Goal: Information Seeking & Learning: Learn about a topic

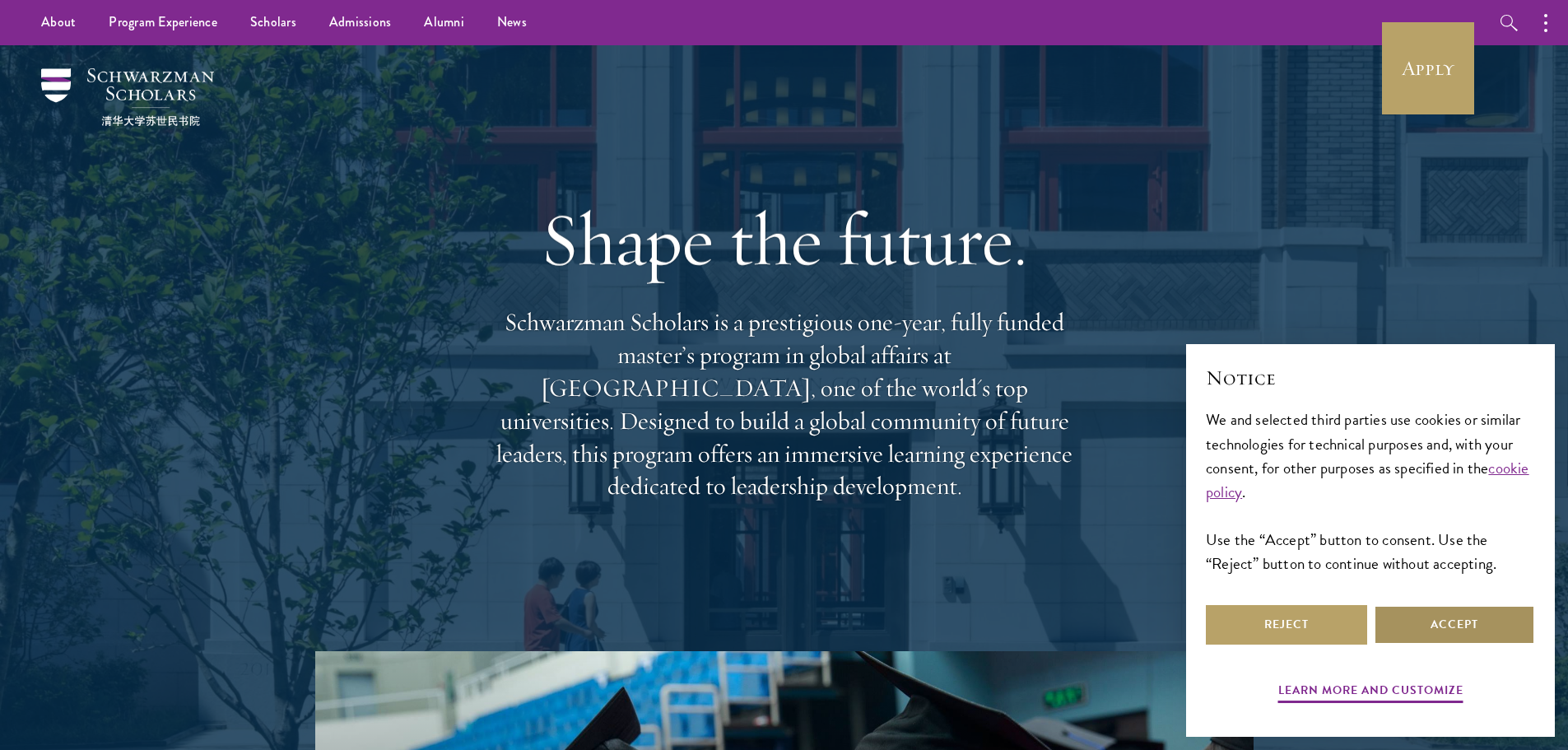
click at [1449, 634] on button "Accept" at bounding box center [1454, 624] width 162 height 40
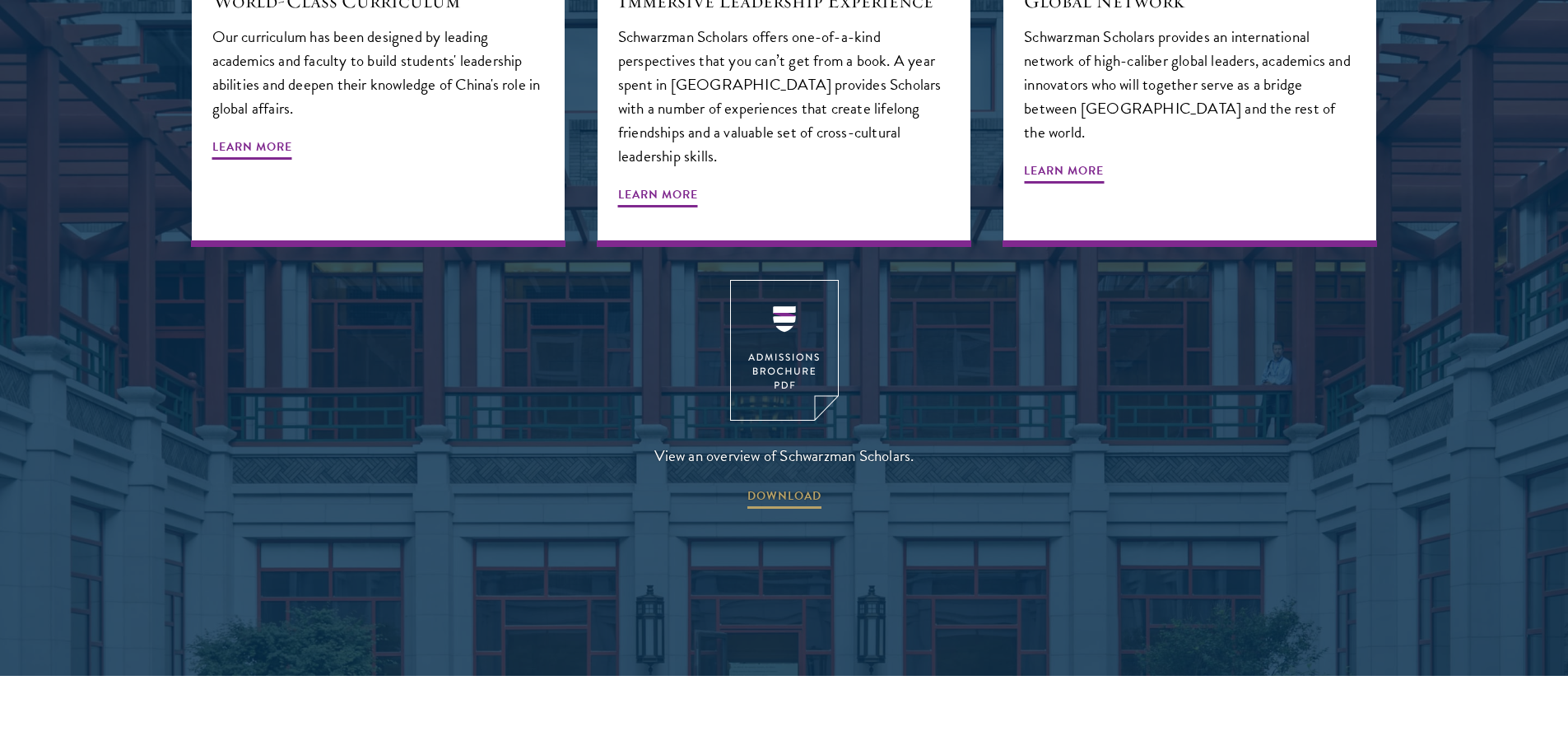
scroll to position [2223, 0]
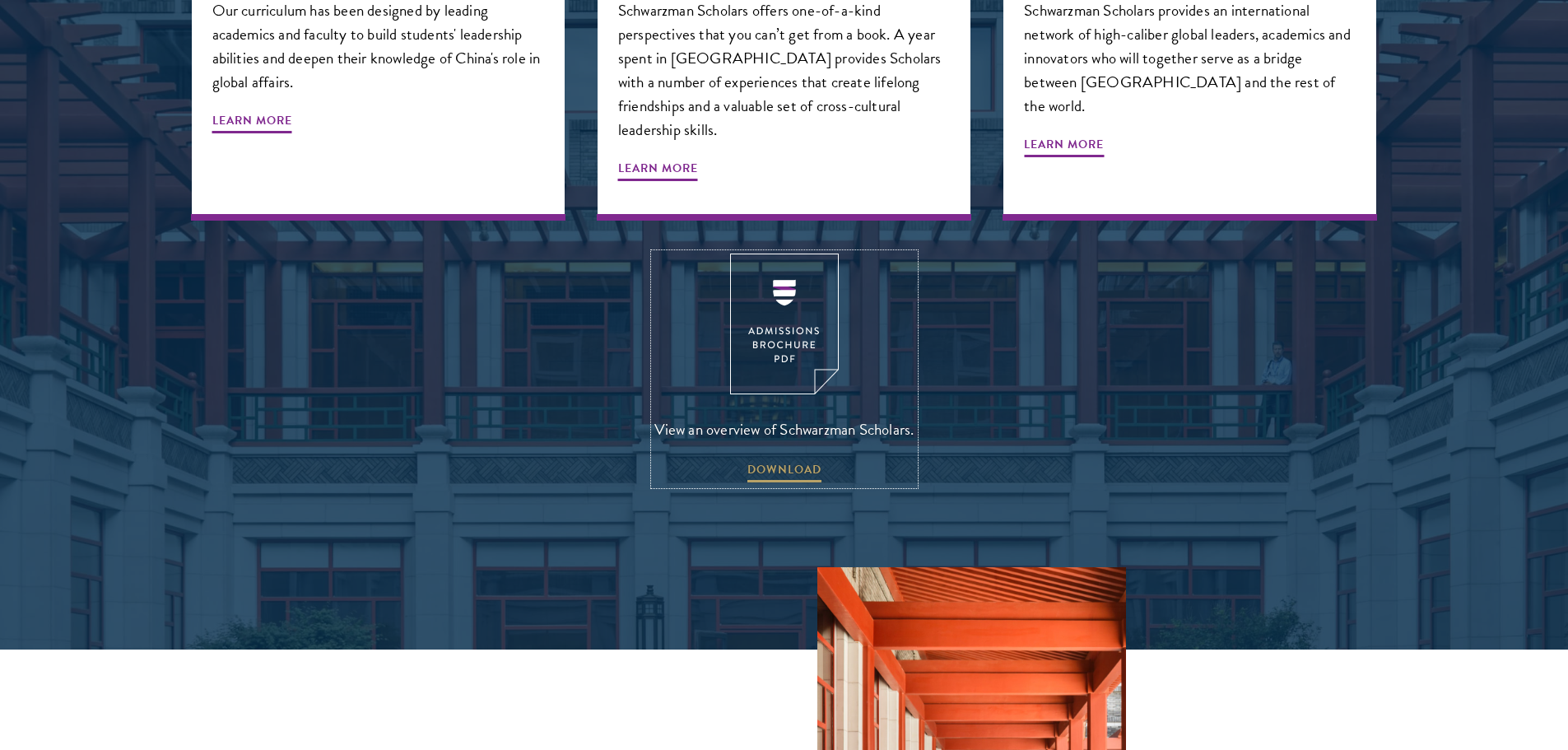
click at [778, 283] on img at bounding box center [785, 324] width 109 height 140
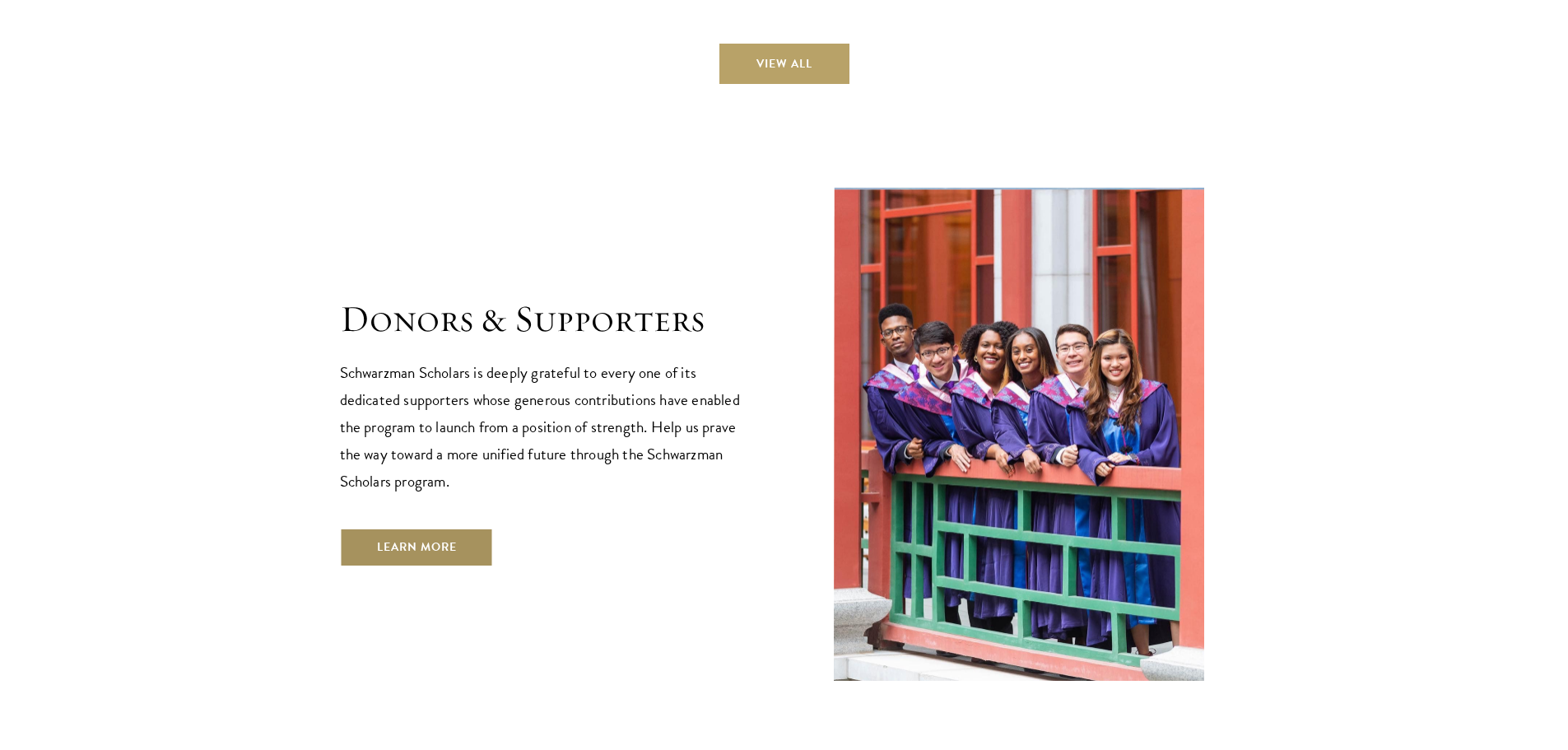
scroll to position [4934, 0]
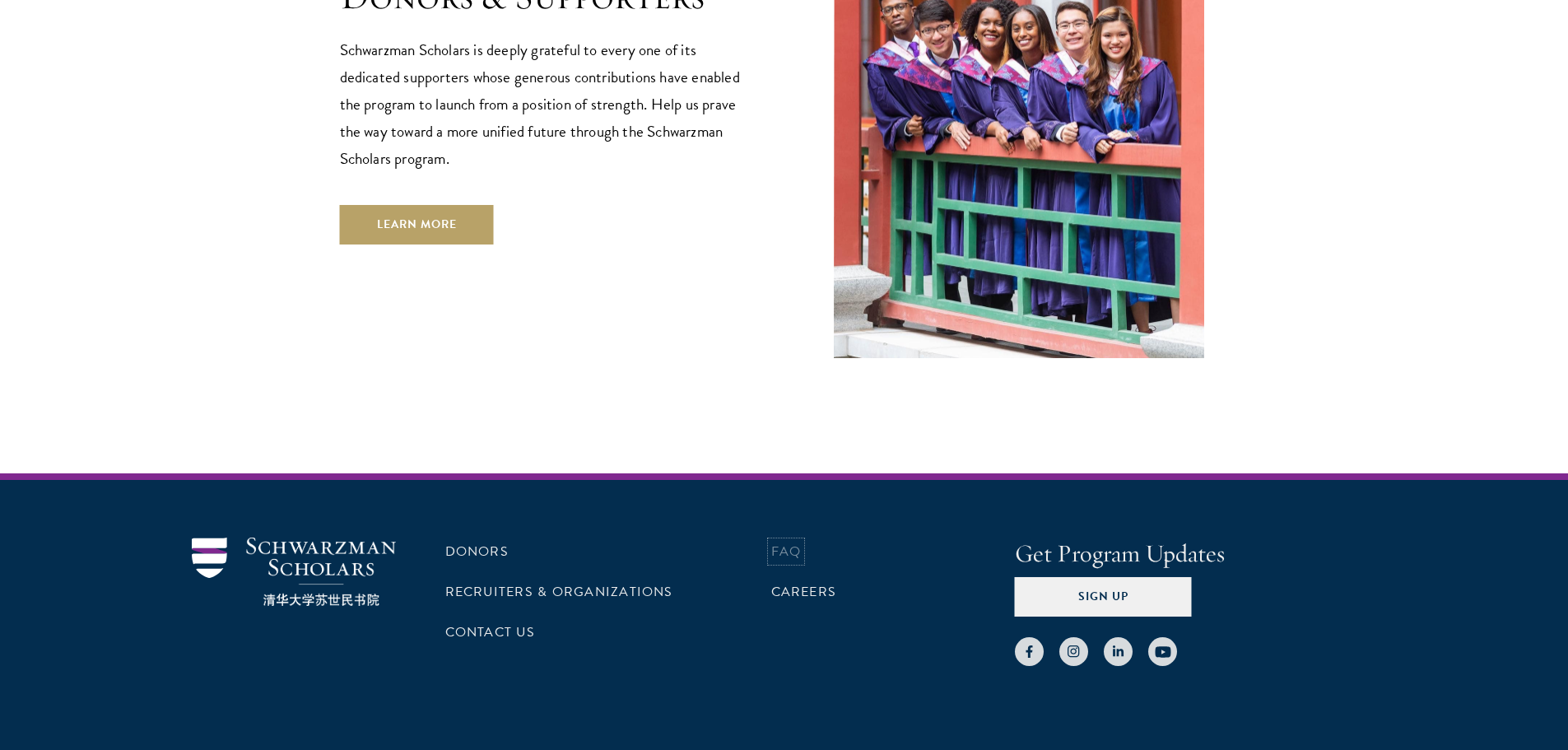
click at [790, 542] on link "FAQ" at bounding box center [786, 551] width 30 height 19
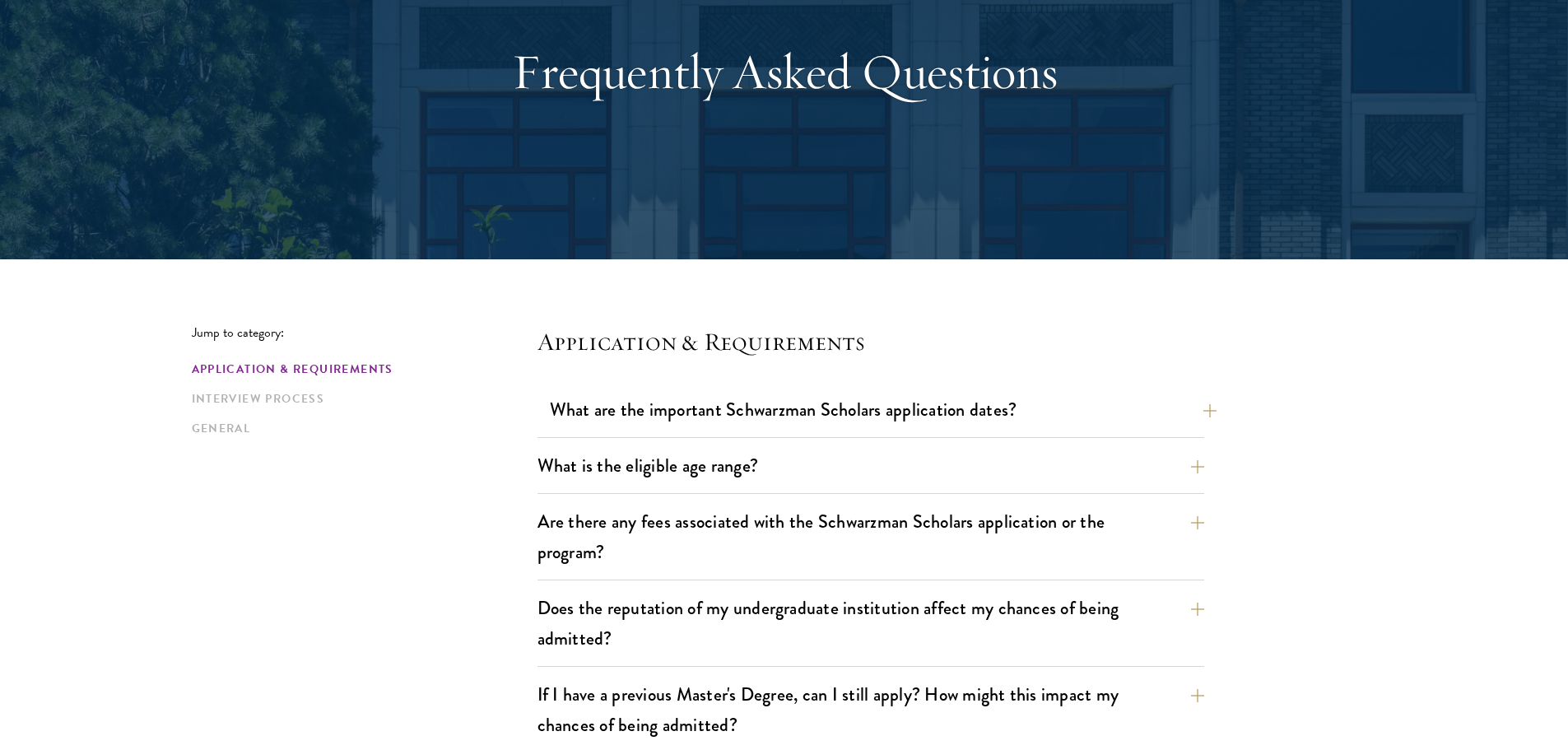
scroll to position [412, 0]
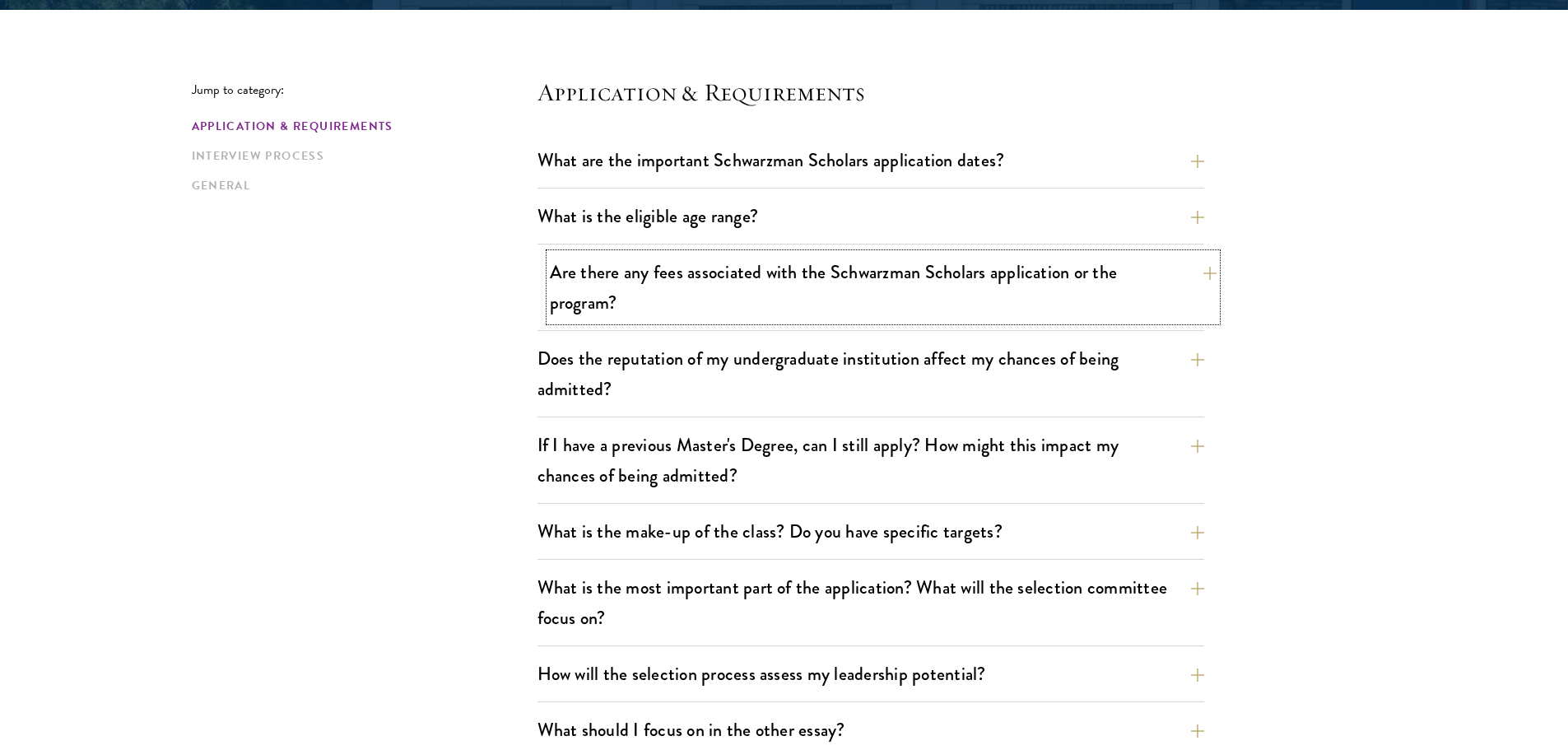
click at [706, 286] on button "Are there any fees associated with the Schwarzman Scholars application or the p…" at bounding box center [884, 287] width 667 height 67
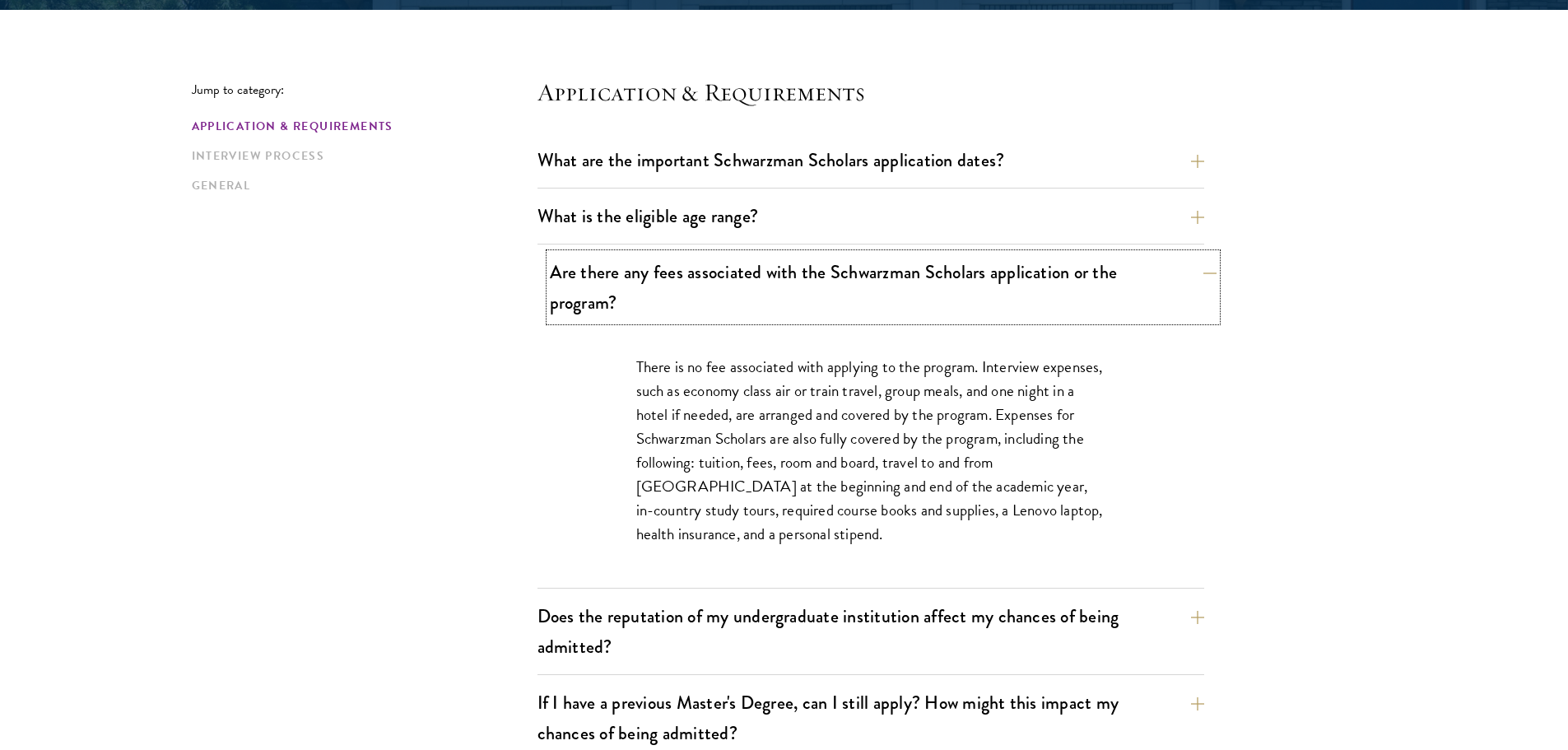
click at [701, 276] on button "Are there any fees associated with the Schwarzman Scholars application or the p…" at bounding box center [884, 287] width 667 height 67
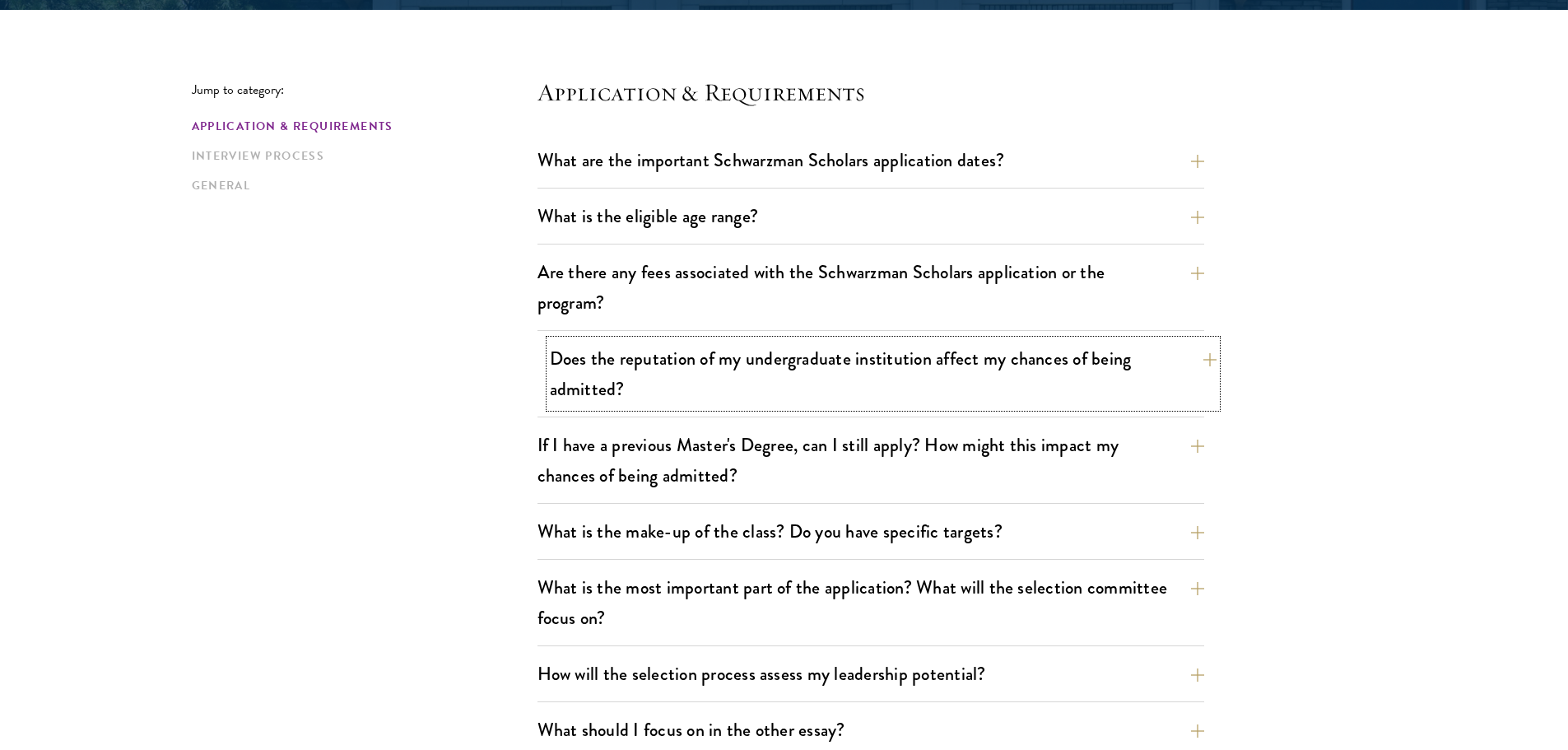
click at [737, 358] on button "Does the reputation of my undergraduate institution affect my chances of being …" at bounding box center [884, 373] width 667 height 67
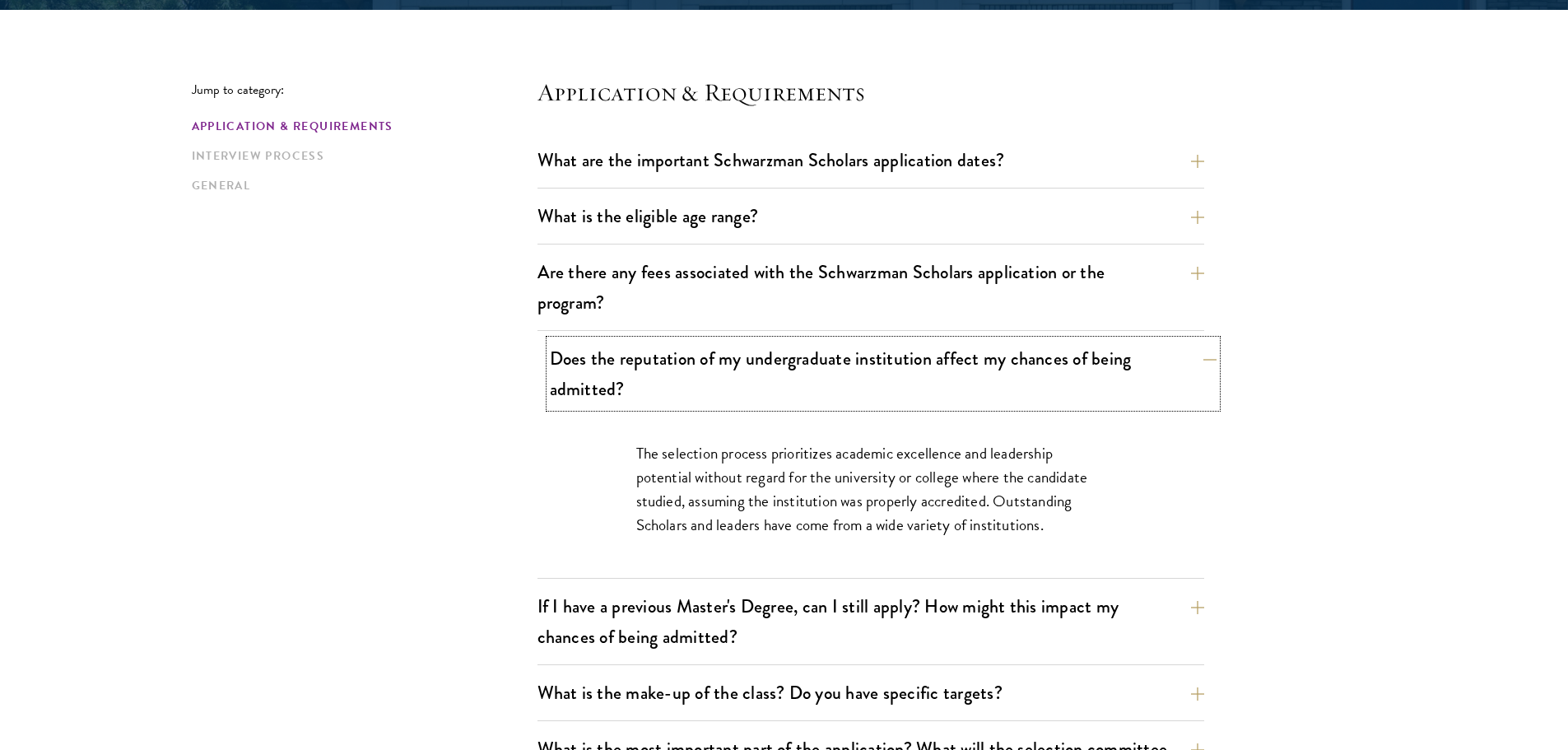
click at [737, 358] on button "Does the reputation of my undergraduate institution affect my chances of being …" at bounding box center [884, 373] width 667 height 67
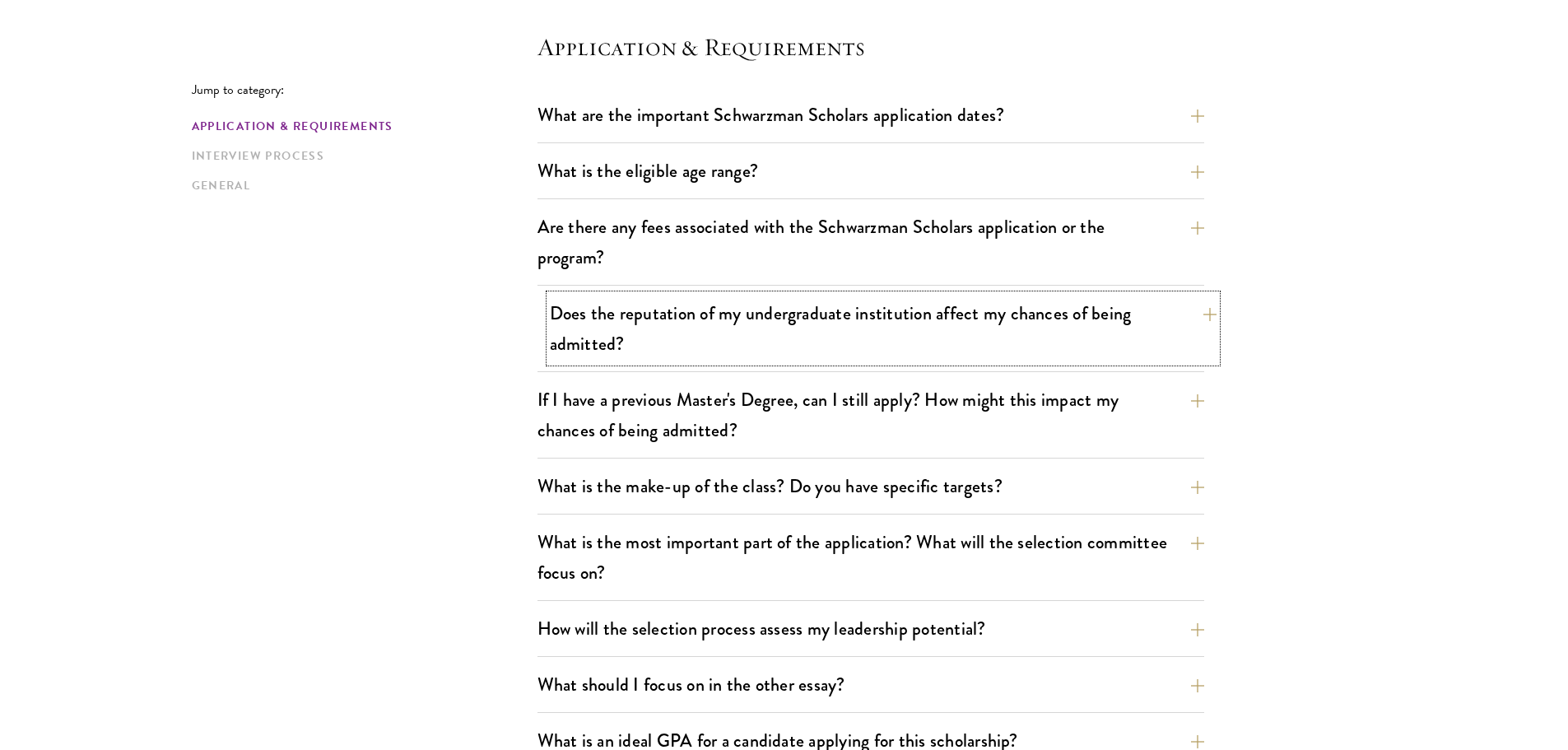
scroll to position [494, 0]
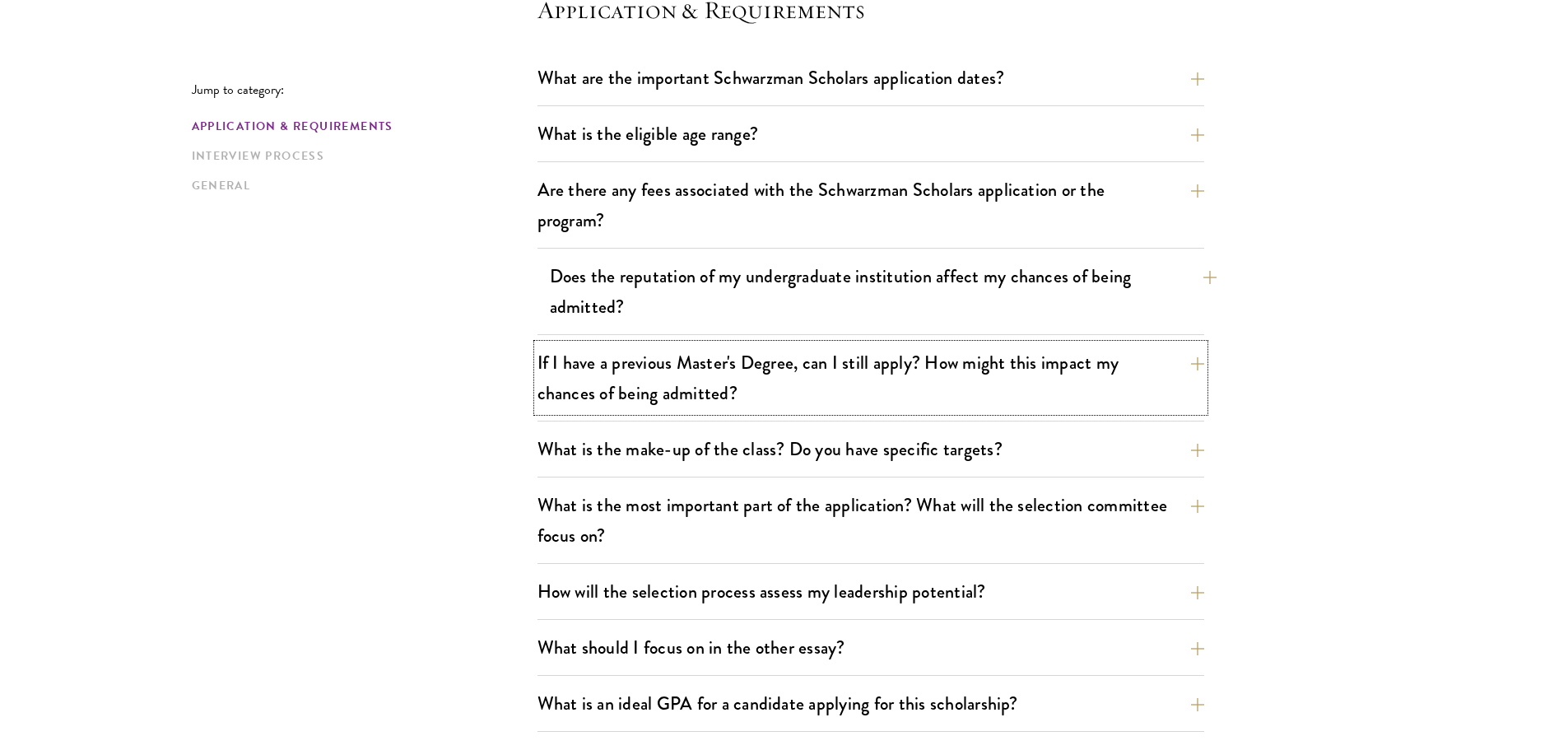
click at [737, 358] on button "If I have a previous Master's Degree, can I still apply? How might this impact …" at bounding box center [871, 378] width 667 height 67
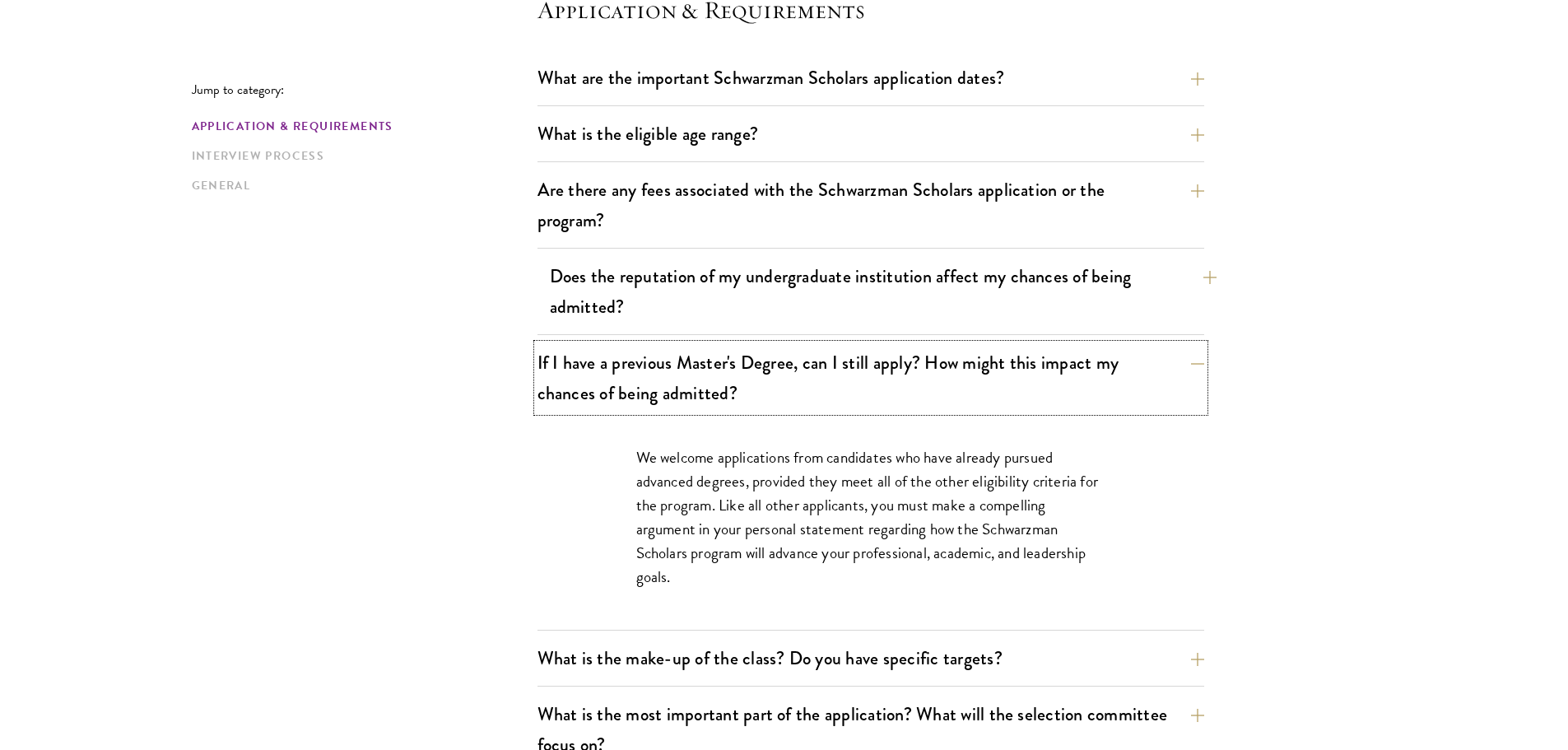
click at [737, 358] on button "If I have a previous Master's Degree, can I still apply? How might this impact …" at bounding box center [871, 378] width 667 height 67
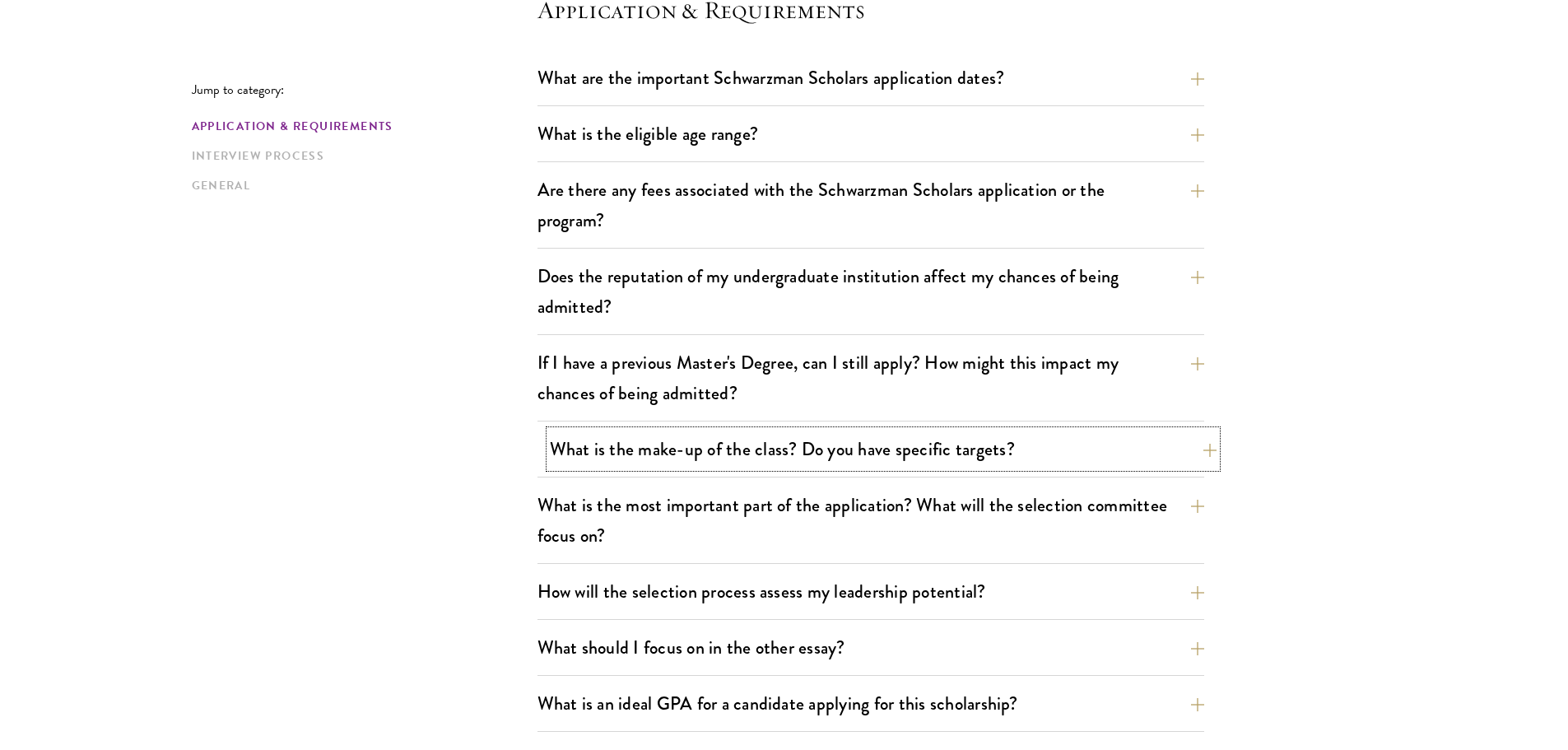
click at [721, 455] on button "What is the make-up of the class? Do you have specific targets?" at bounding box center [884, 449] width 667 height 37
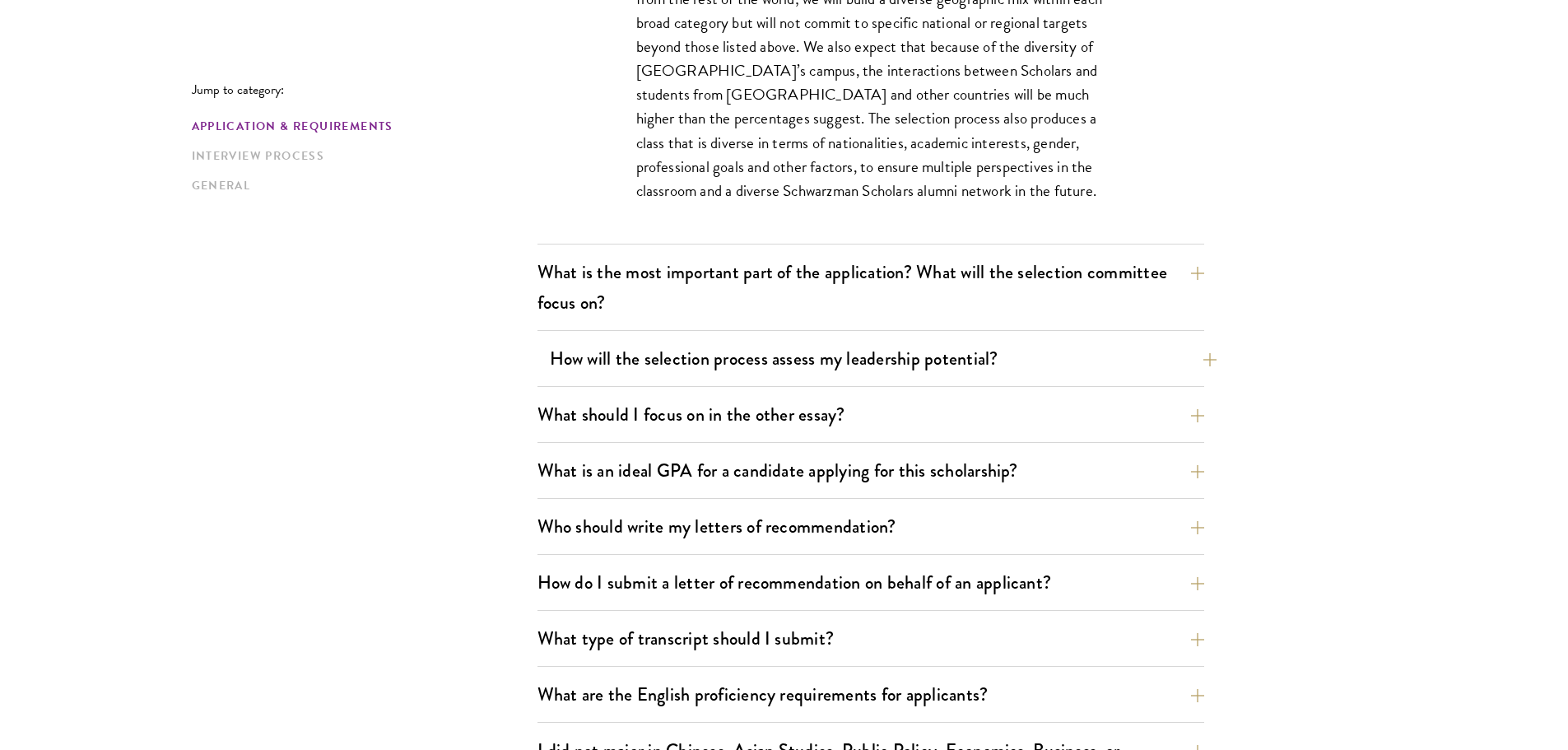
scroll to position [1071, 0]
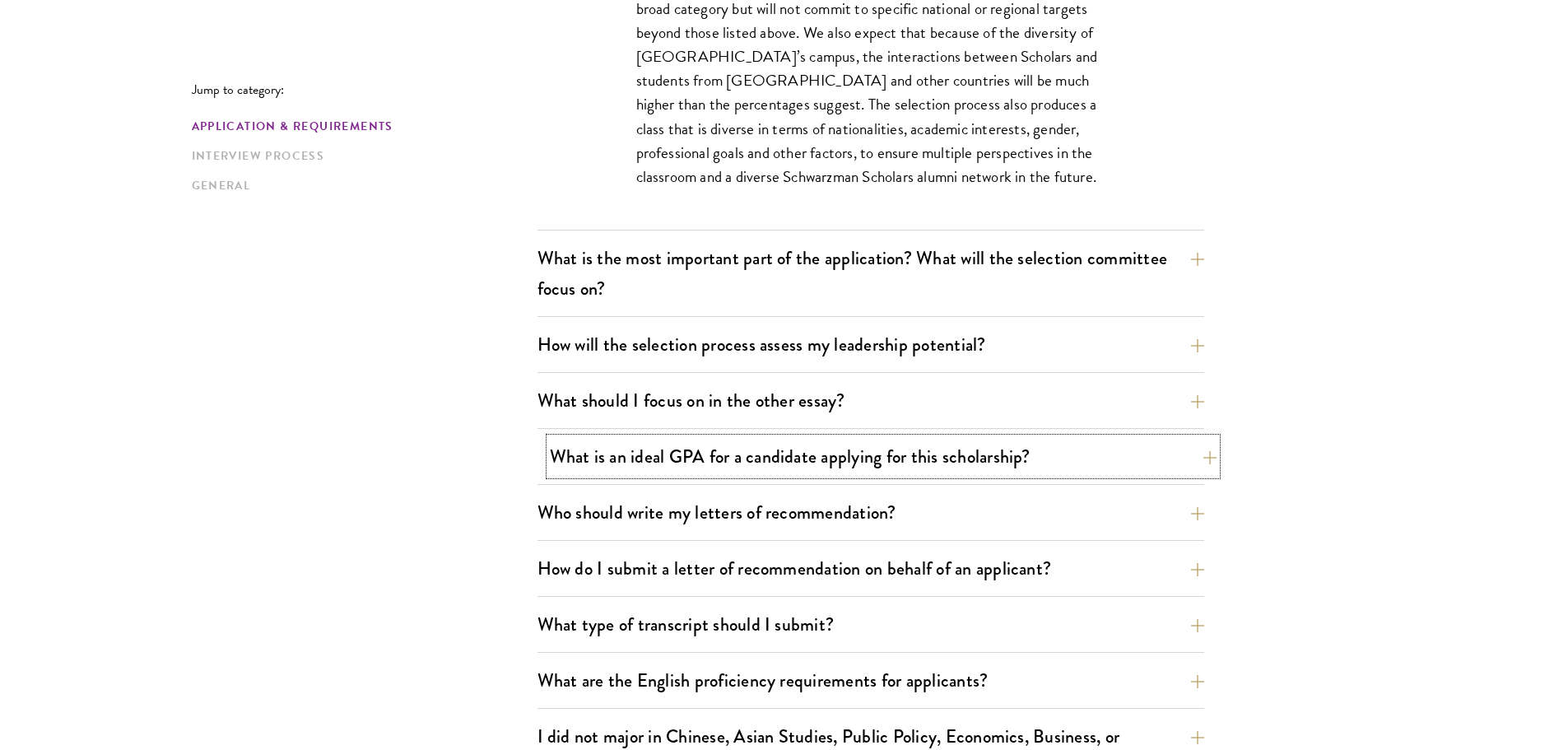
click at [756, 459] on button "What is an ideal GPA for a candidate applying for this scholarship?" at bounding box center [884, 456] width 667 height 37
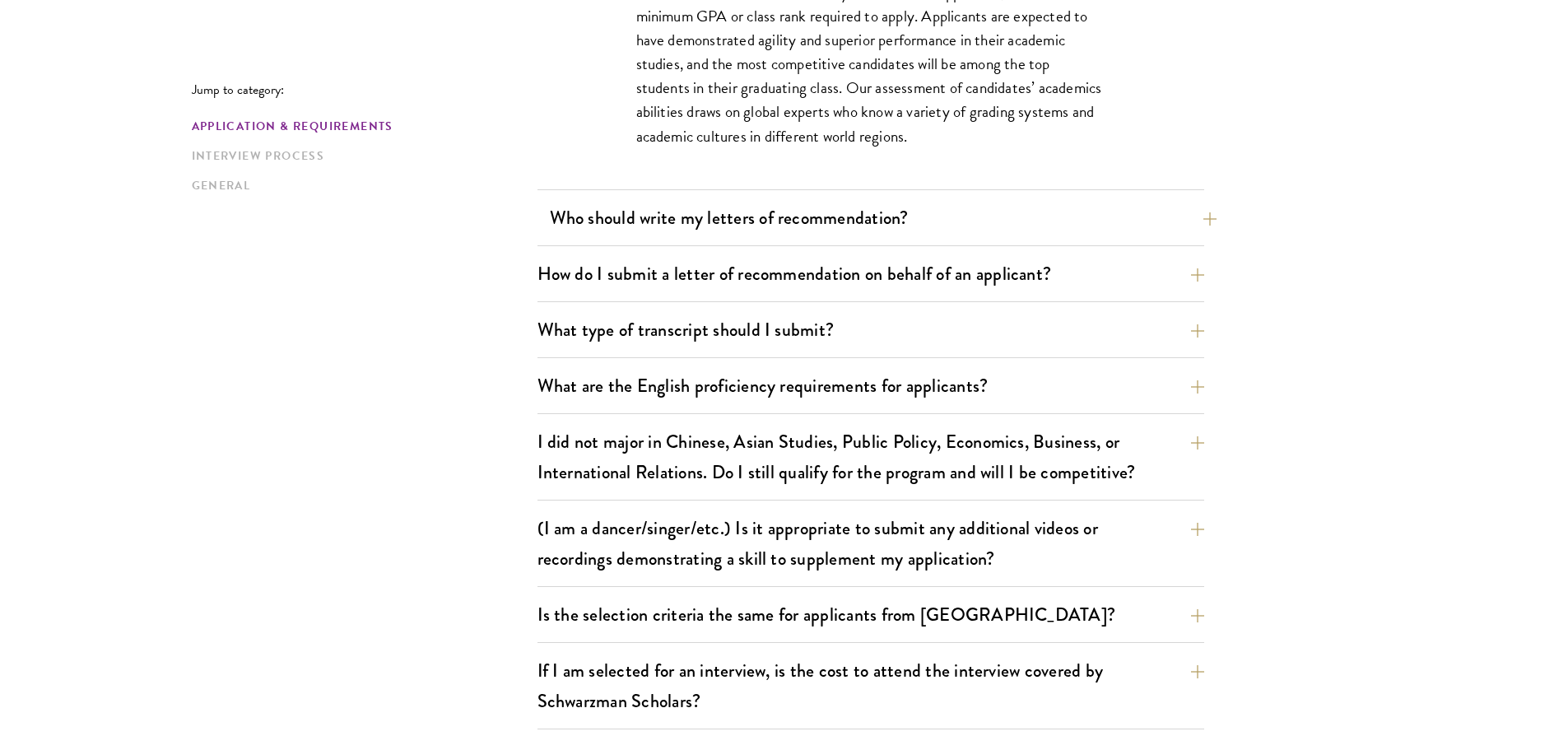
scroll to position [1400, 0]
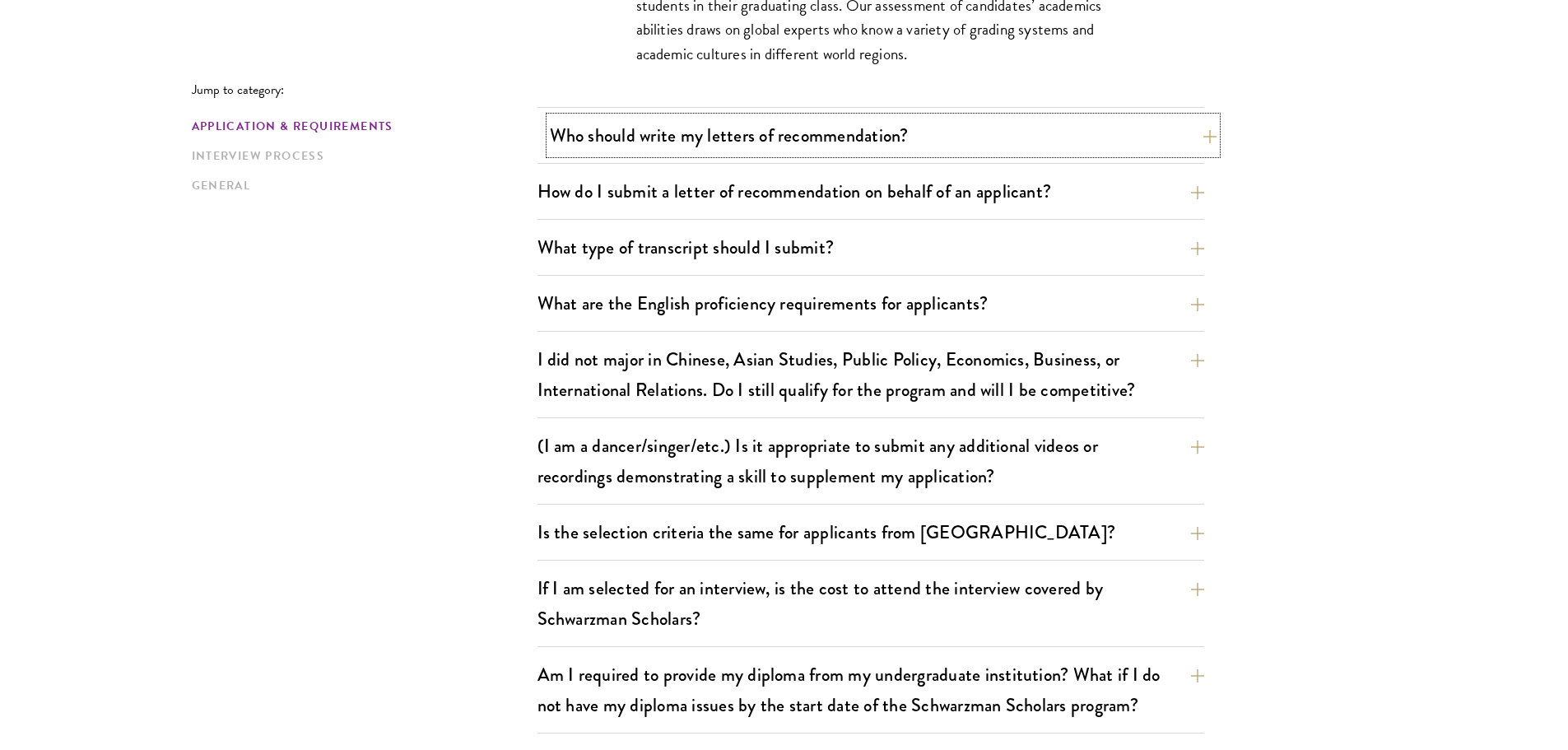
click at [737, 145] on button "Who should write my letters of recommendation?" at bounding box center [884, 136] width 667 height 37
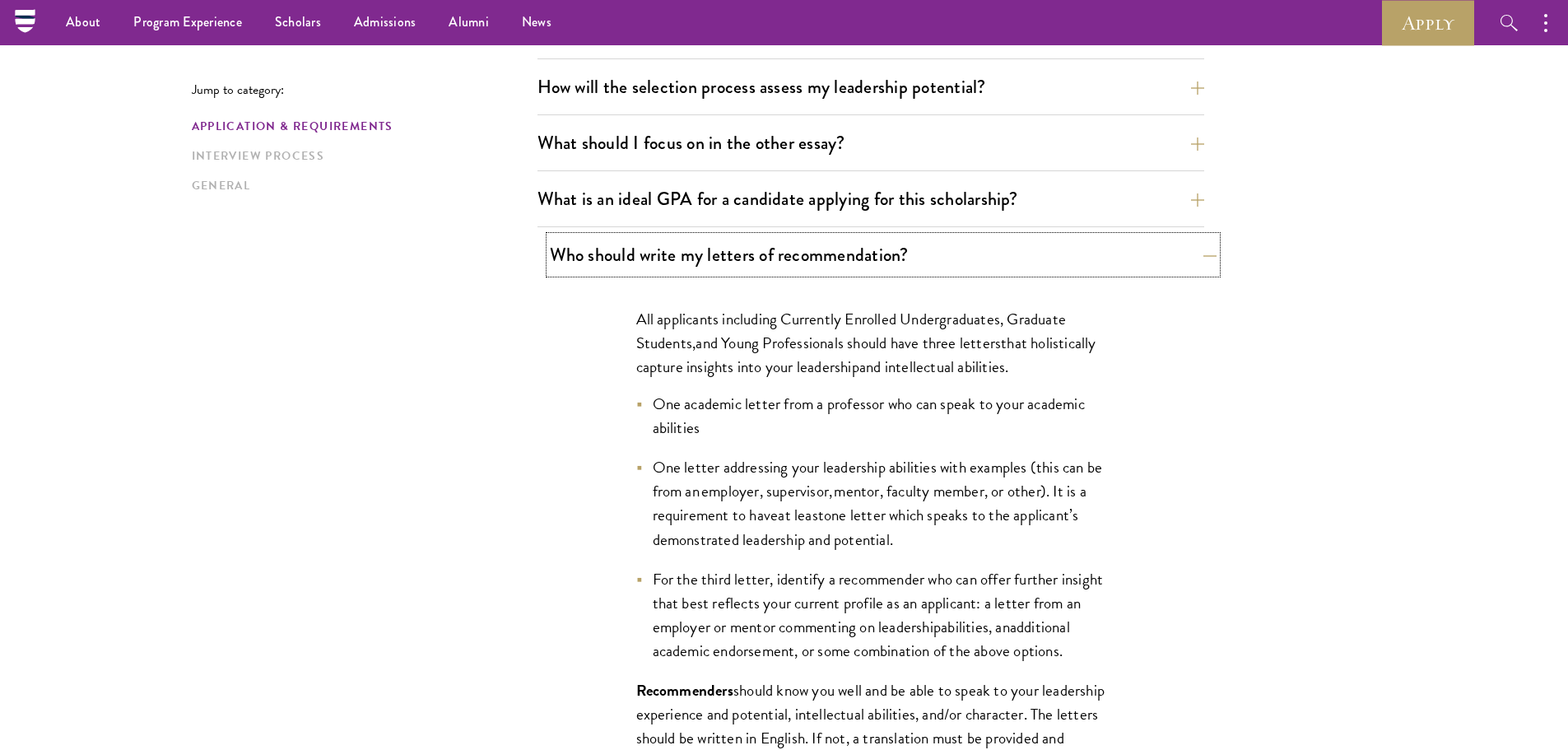
scroll to position [988, 0]
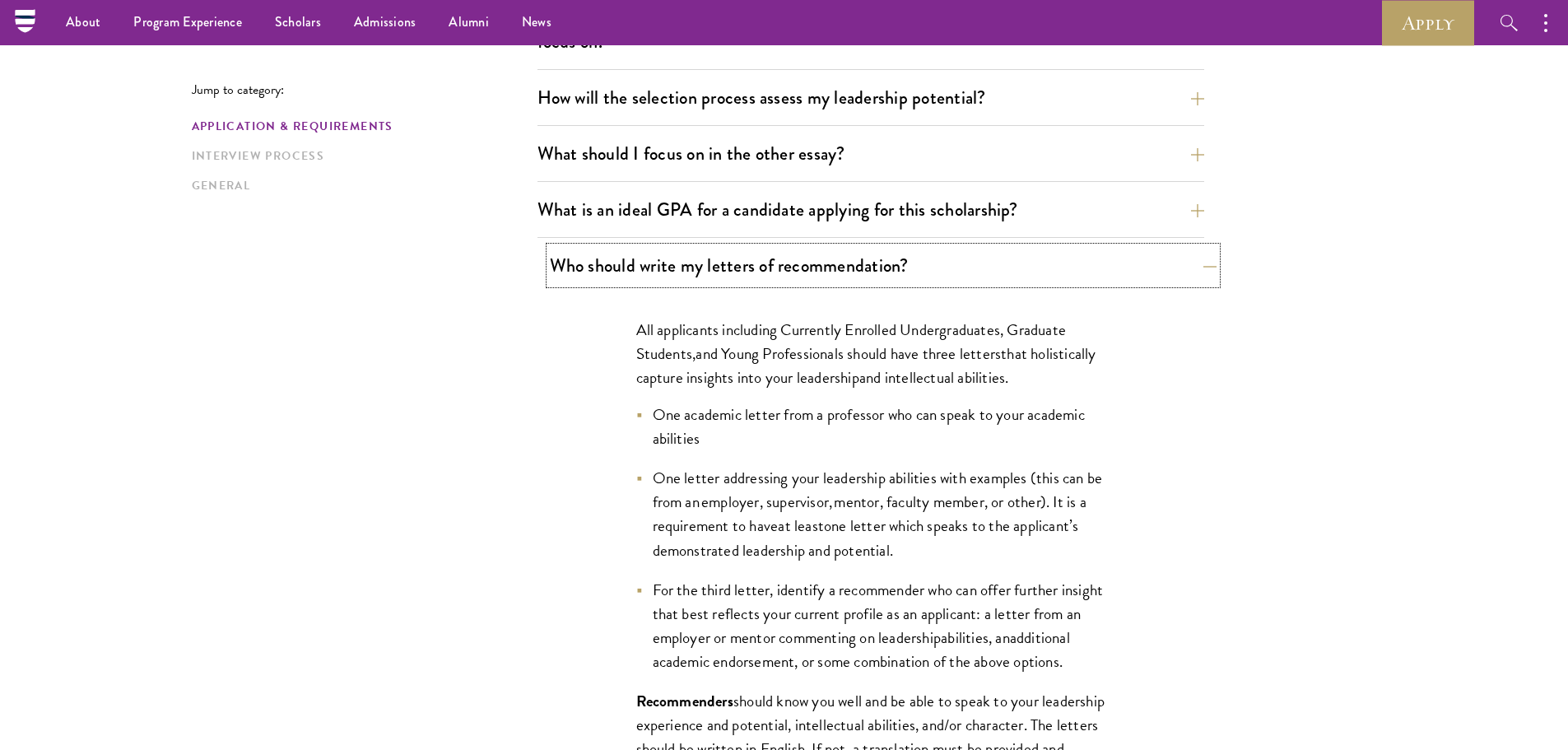
click at [737, 257] on button "Who should write my letters of recommendation?" at bounding box center [884, 265] width 667 height 37
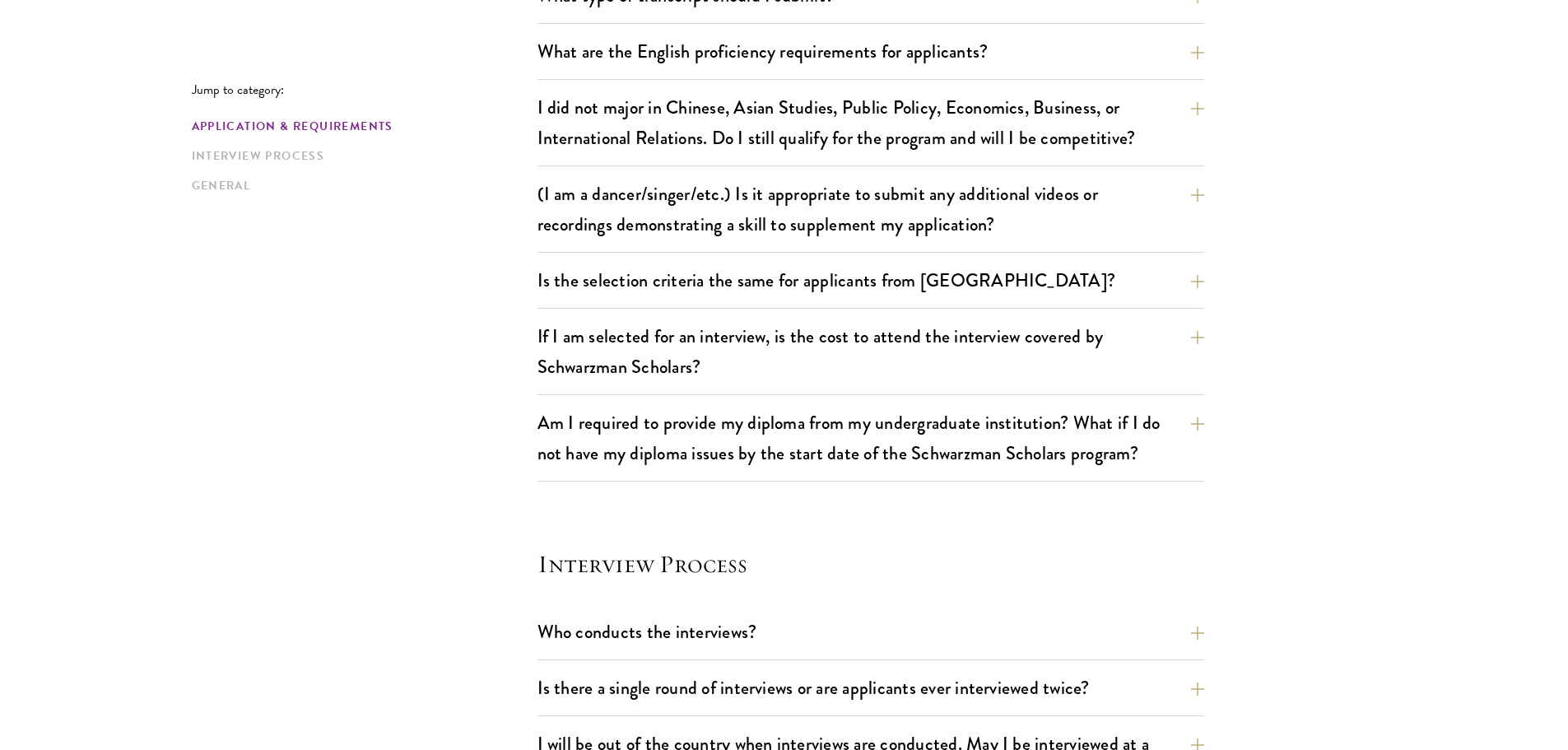
scroll to position [1400, 0]
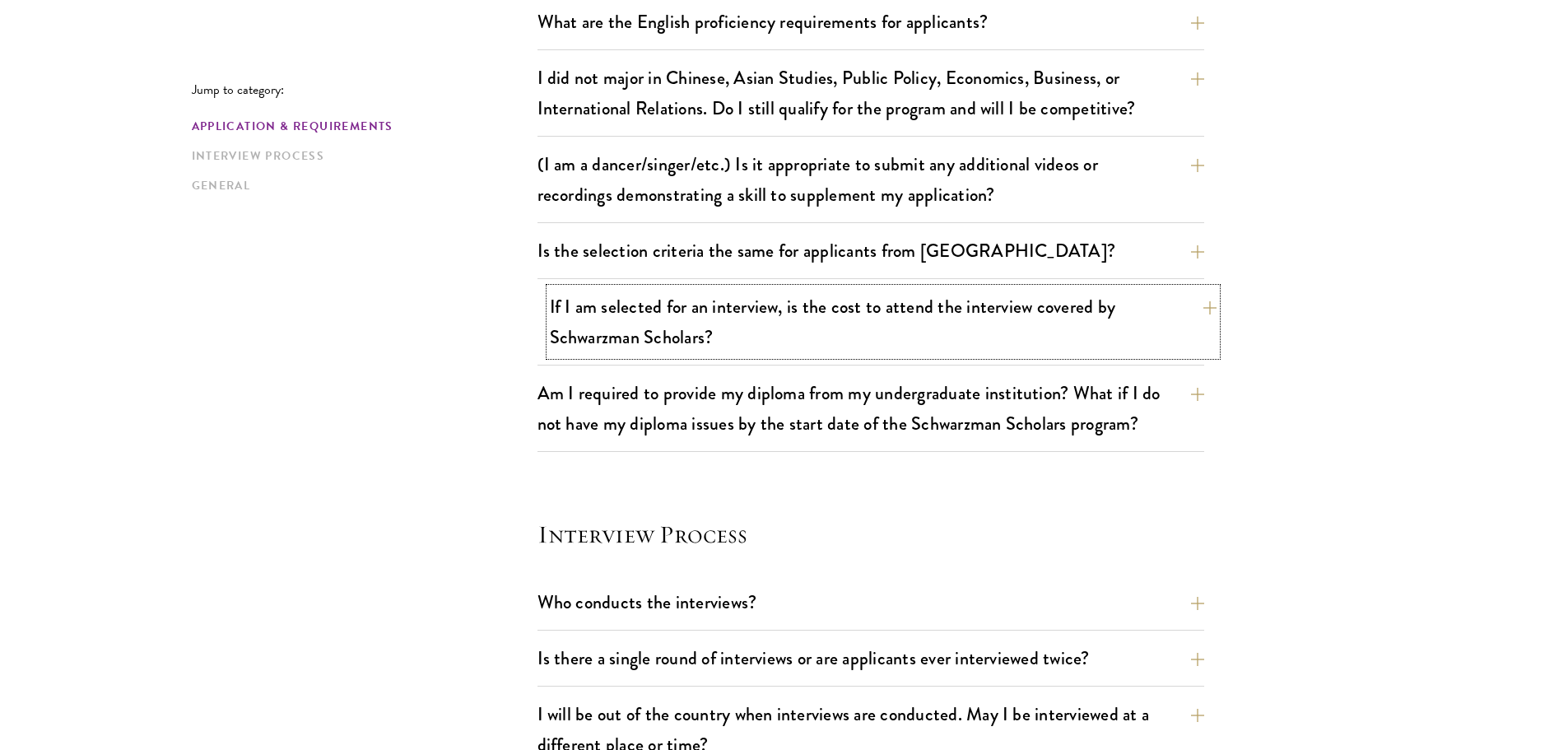
click at [810, 326] on button "If I am selected for an interview, is the cost to attend the interview covered …" at bounding box center [884, 321] width 667 height 67
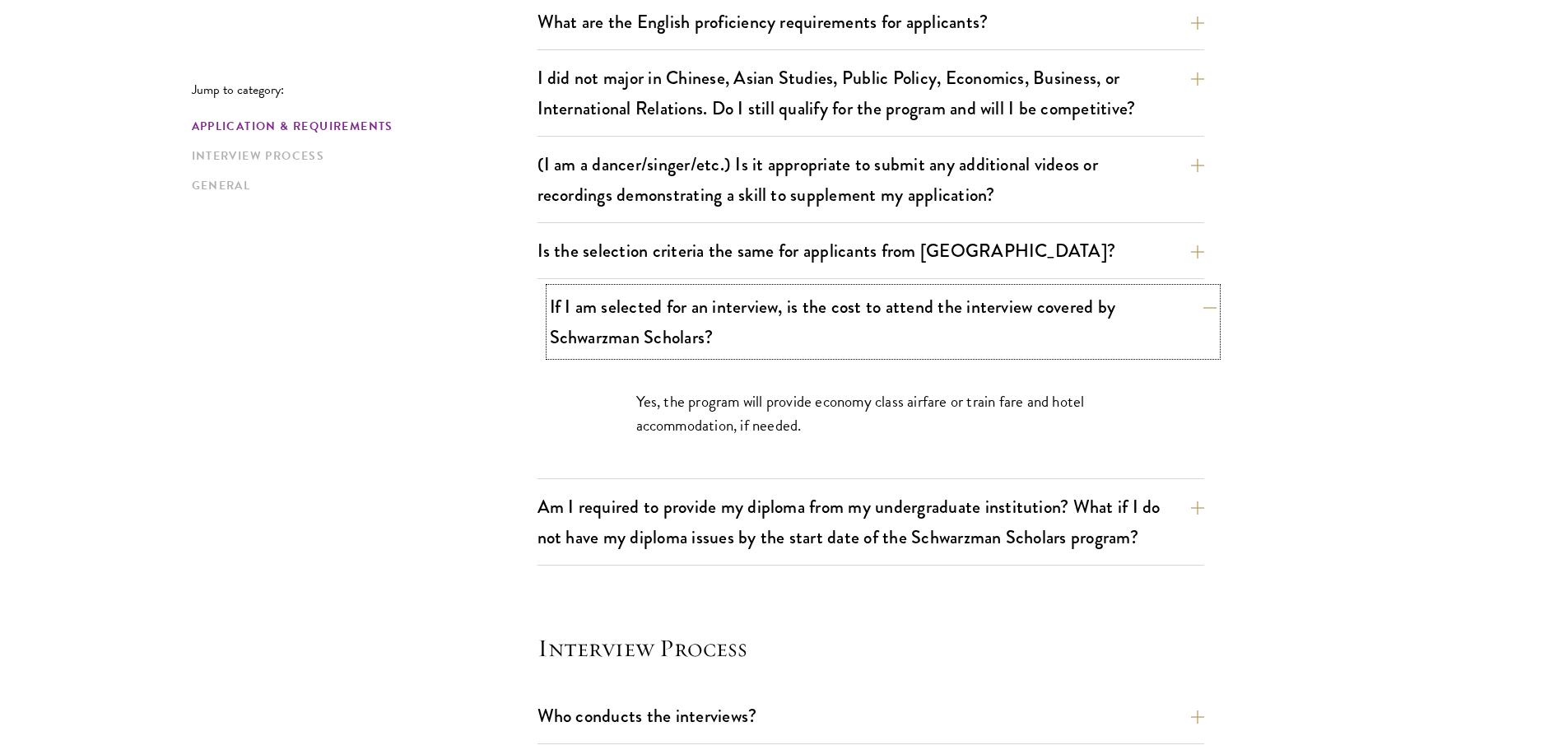
click at [810, 321] on button "If I am selected for an interview, is the cost to attend the interview covered …" at bounding box center [884, 321] width 667 height 67
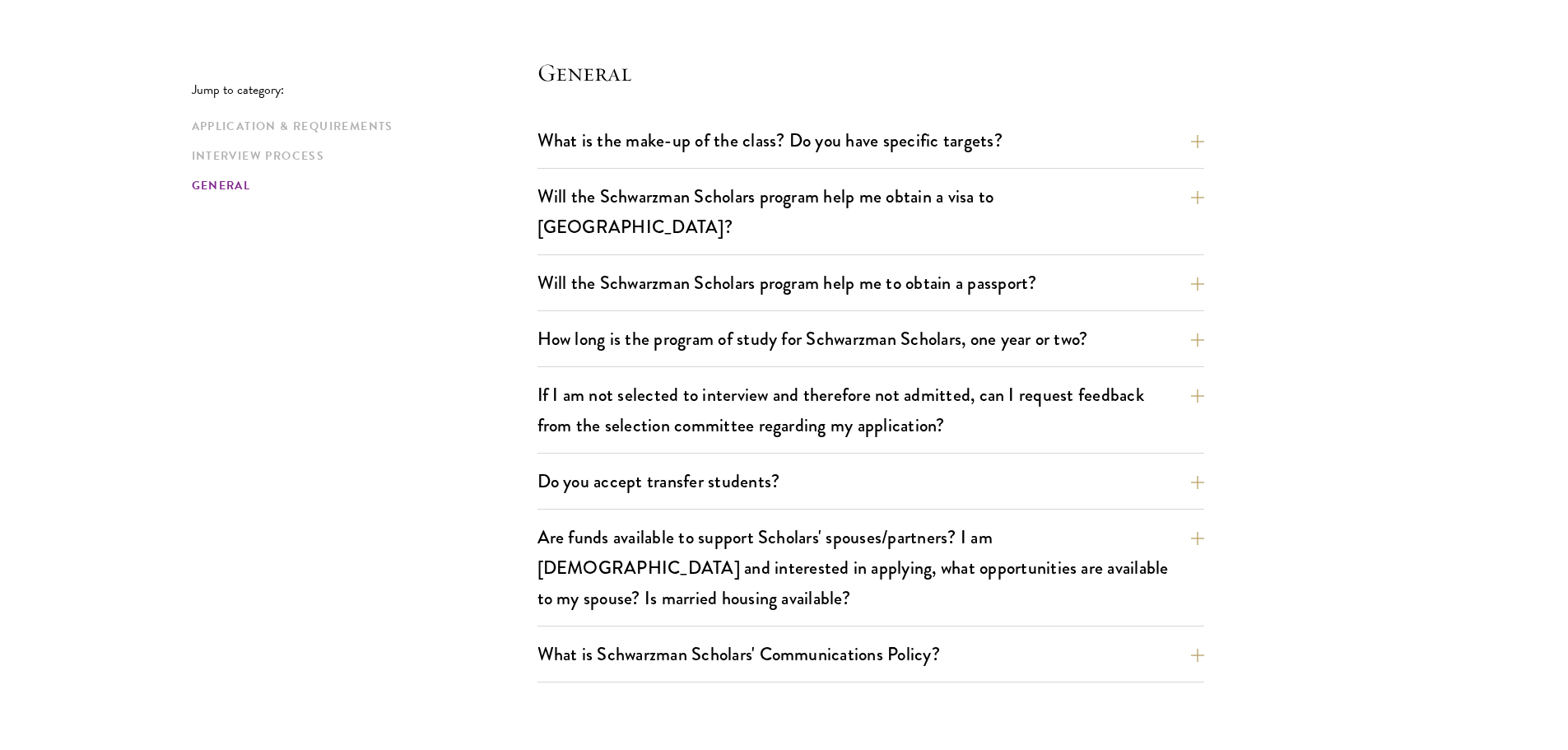
scroll to position [2388, 0]
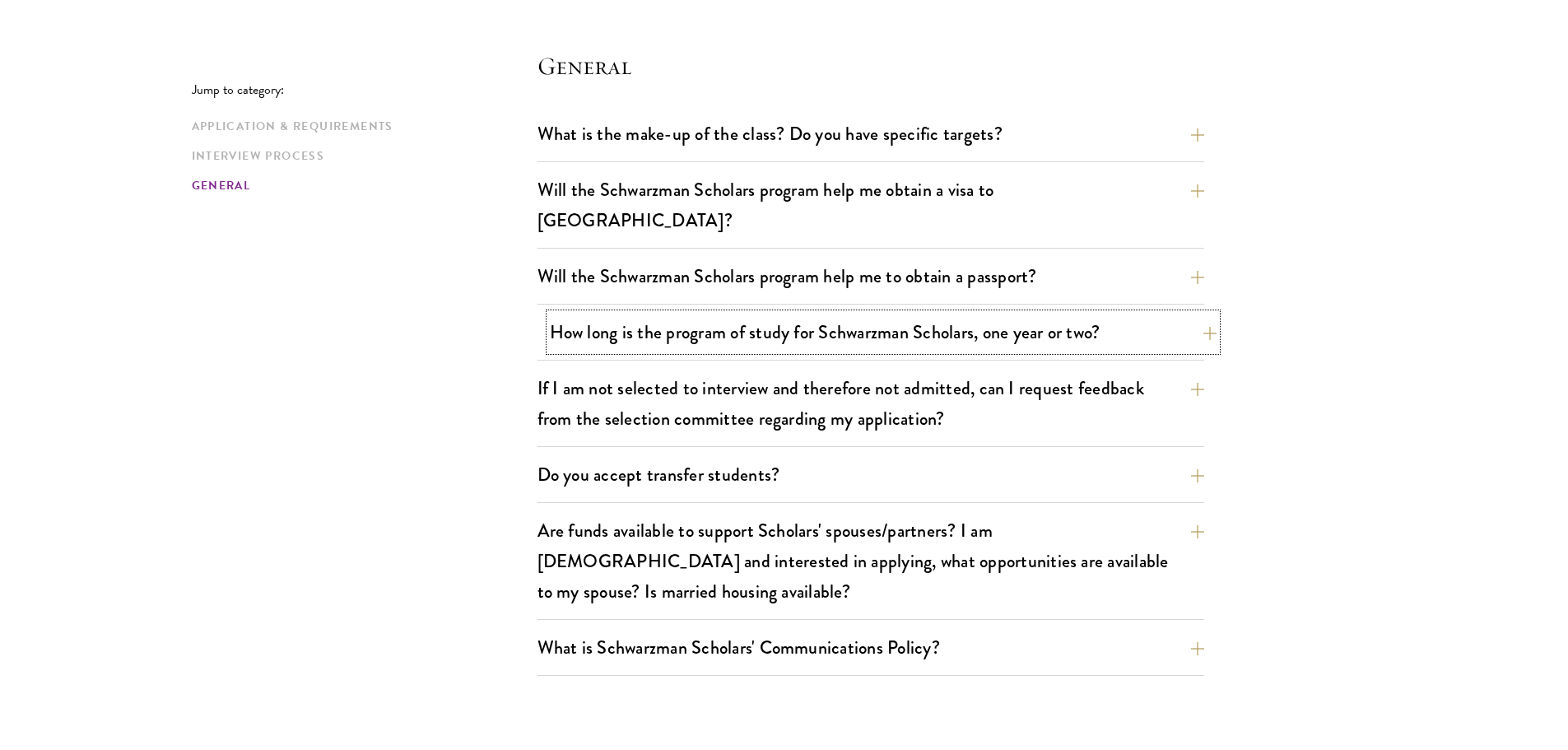
click at [771, 314] on button "How long is the program of study for Schwarzman Scholars, one year or two?" at bounding box center [884, 333] width 667 height 37
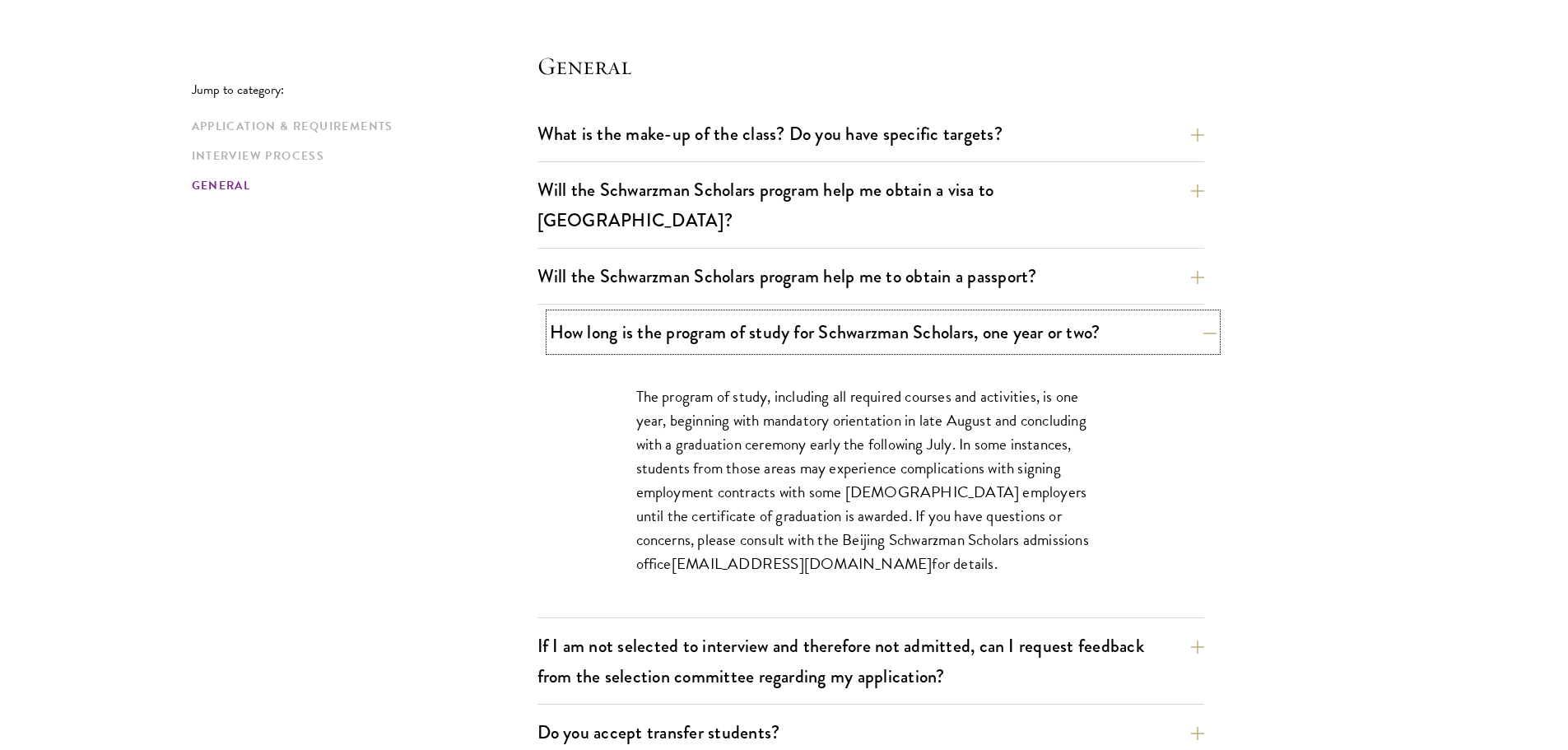
click at [770, 314] on button "How long is the program of study for Schwarzman Scholars, one year or two?" at bounding box center [884, 333] width 667 height 37
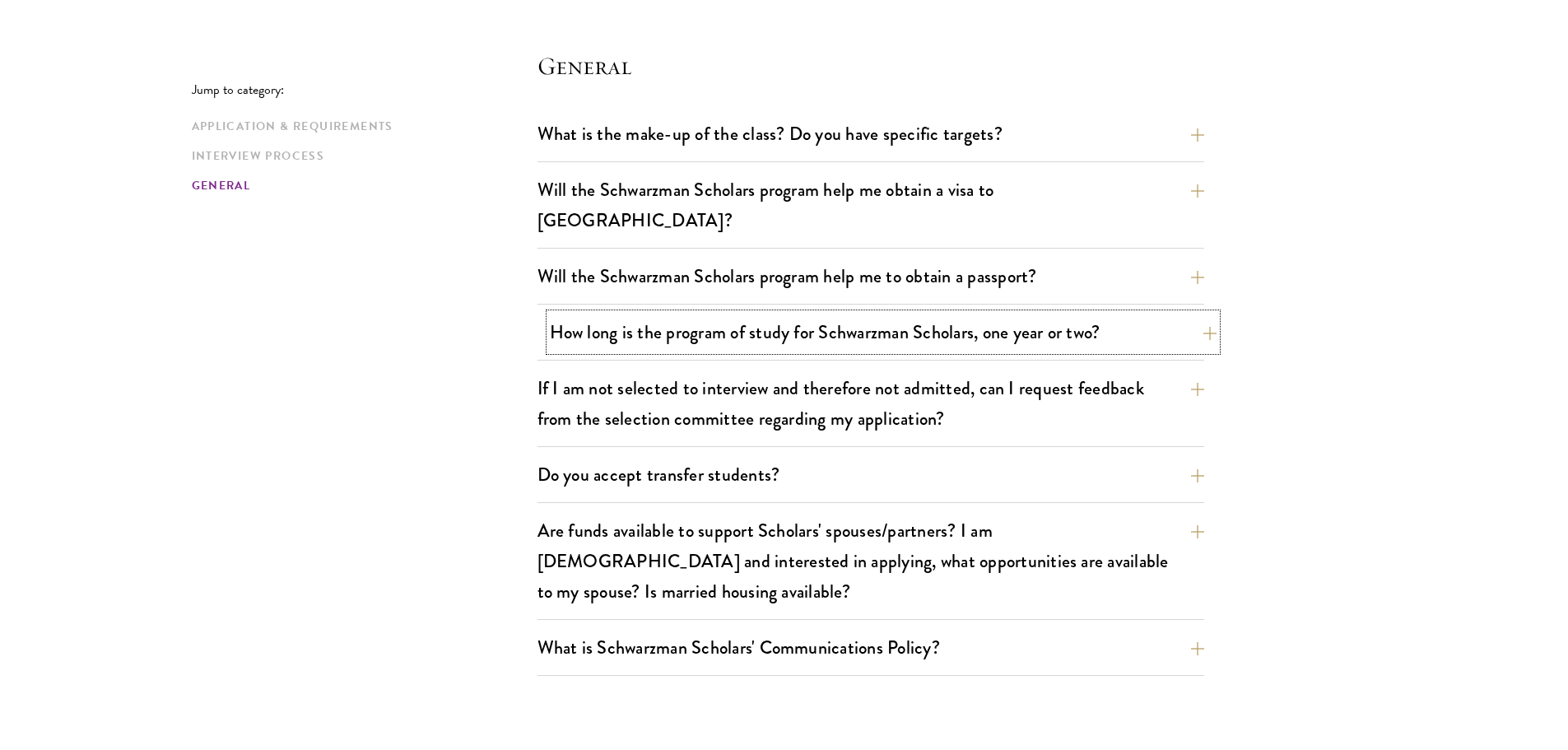
click at [770, 314] on button "How long is the program of study for Schwarzman Scholars, one year or two?" at bounding box center [884, 333] width 667 height 37
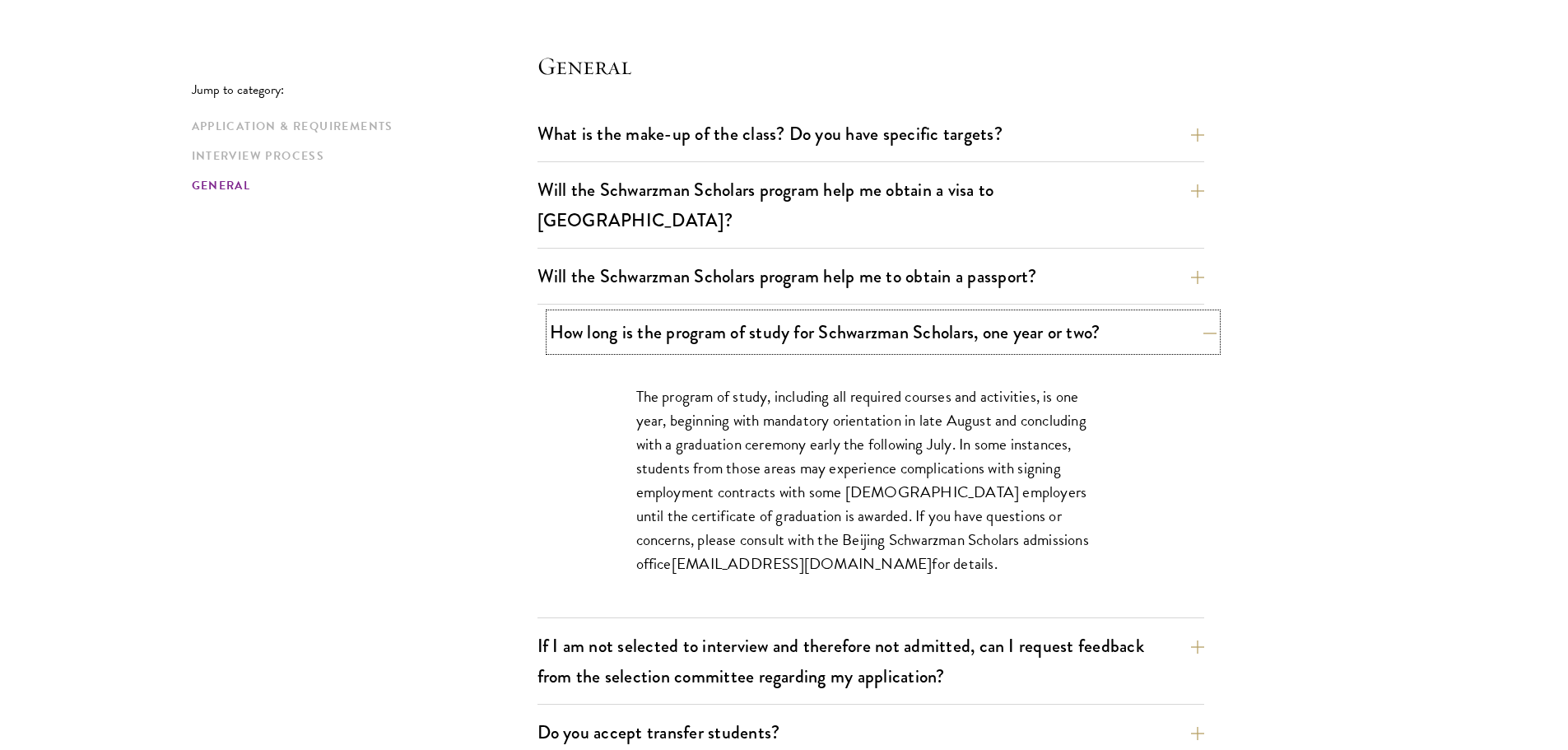
click at [770, 314] on button "How long is the program of study for Schwarzman Scholars, one year or two?" at bounding box center [884, 333] width 667 height 37
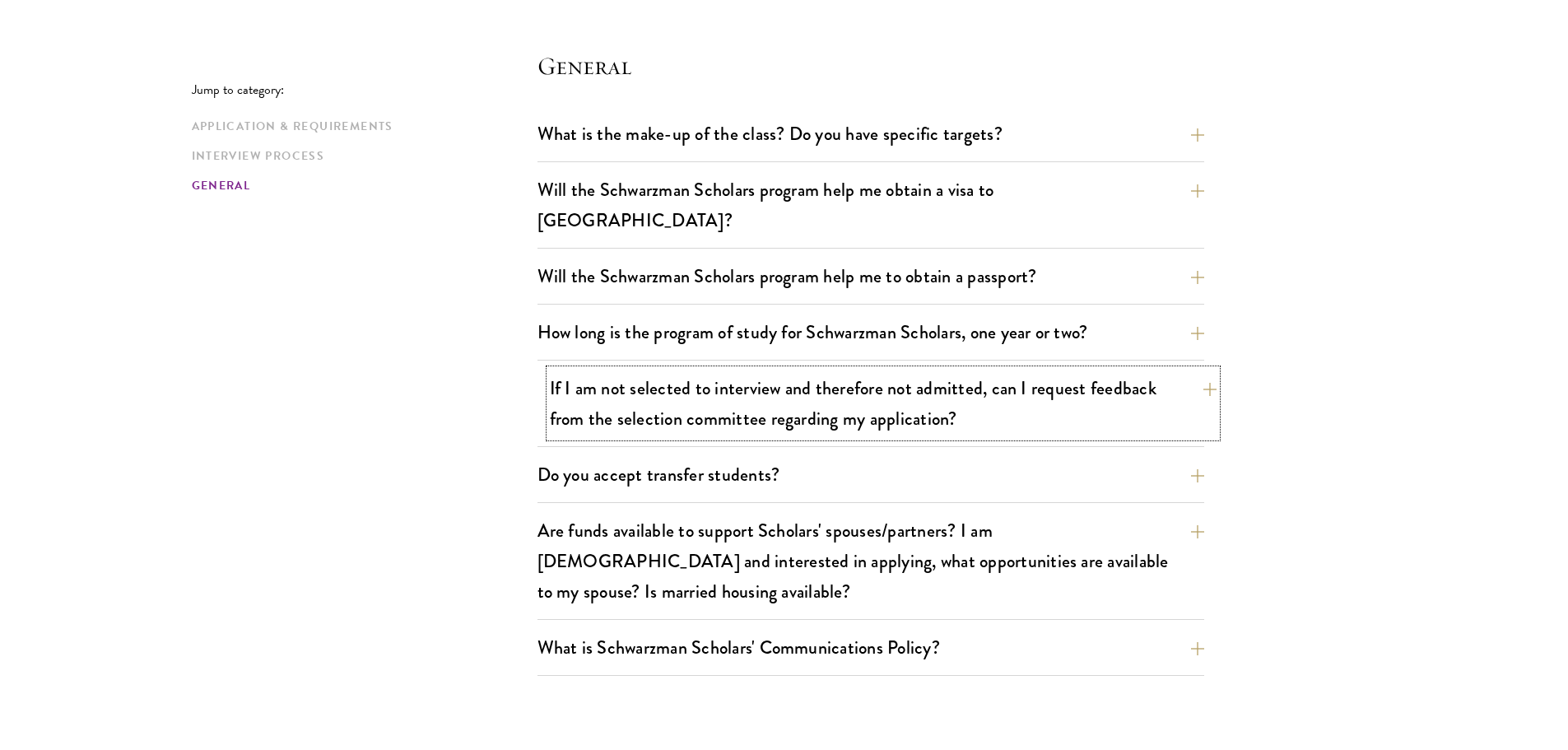
click at [766, 393] on button "If I am not selected to interview and therefore not admitted, can I request fee…" at bounding box center [884, 403] width 667 height 67
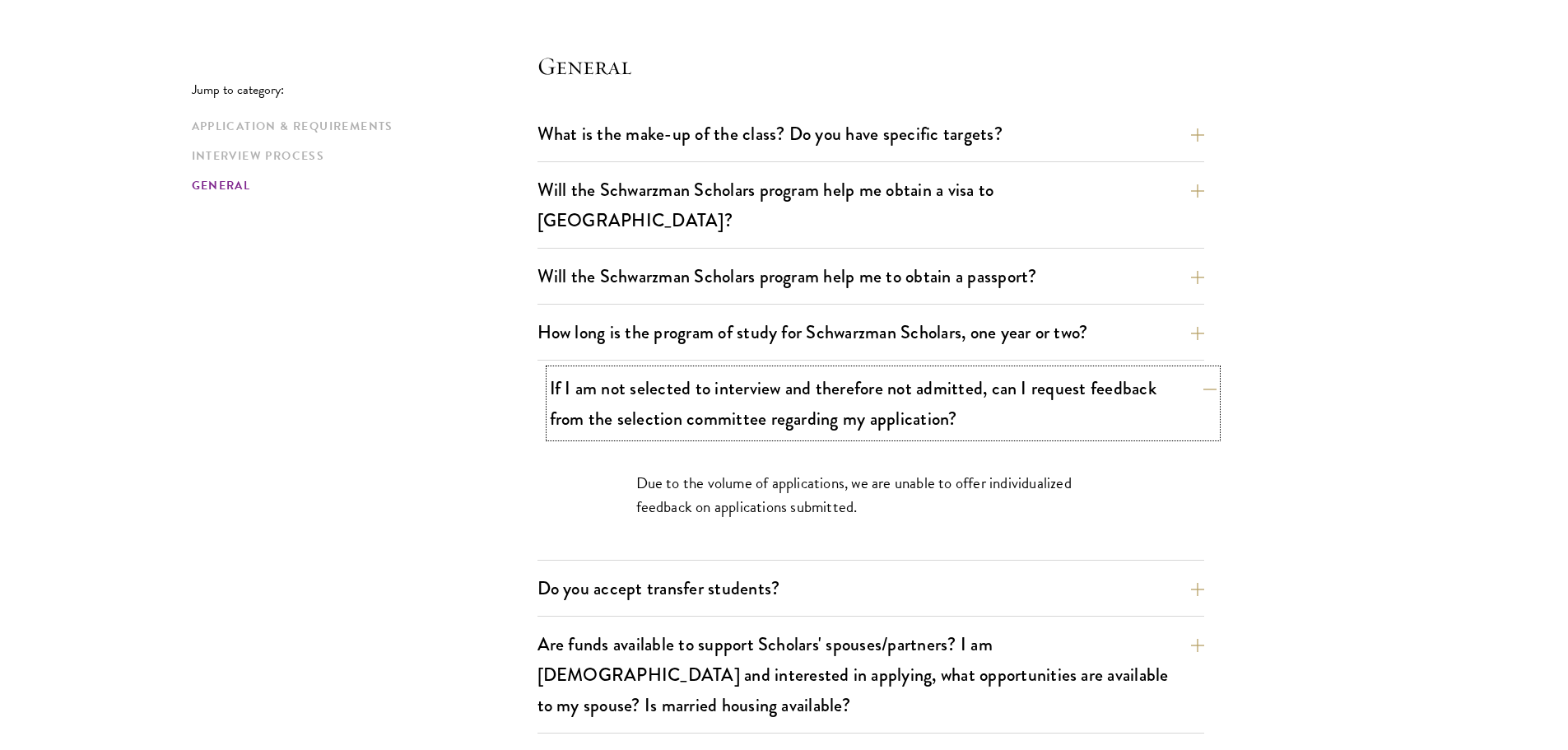
click at [764, 385] on button "If I am not selected to interview and therefore not admitted, can I request fee…" at bounding box center [884, 403] width 667 height 67
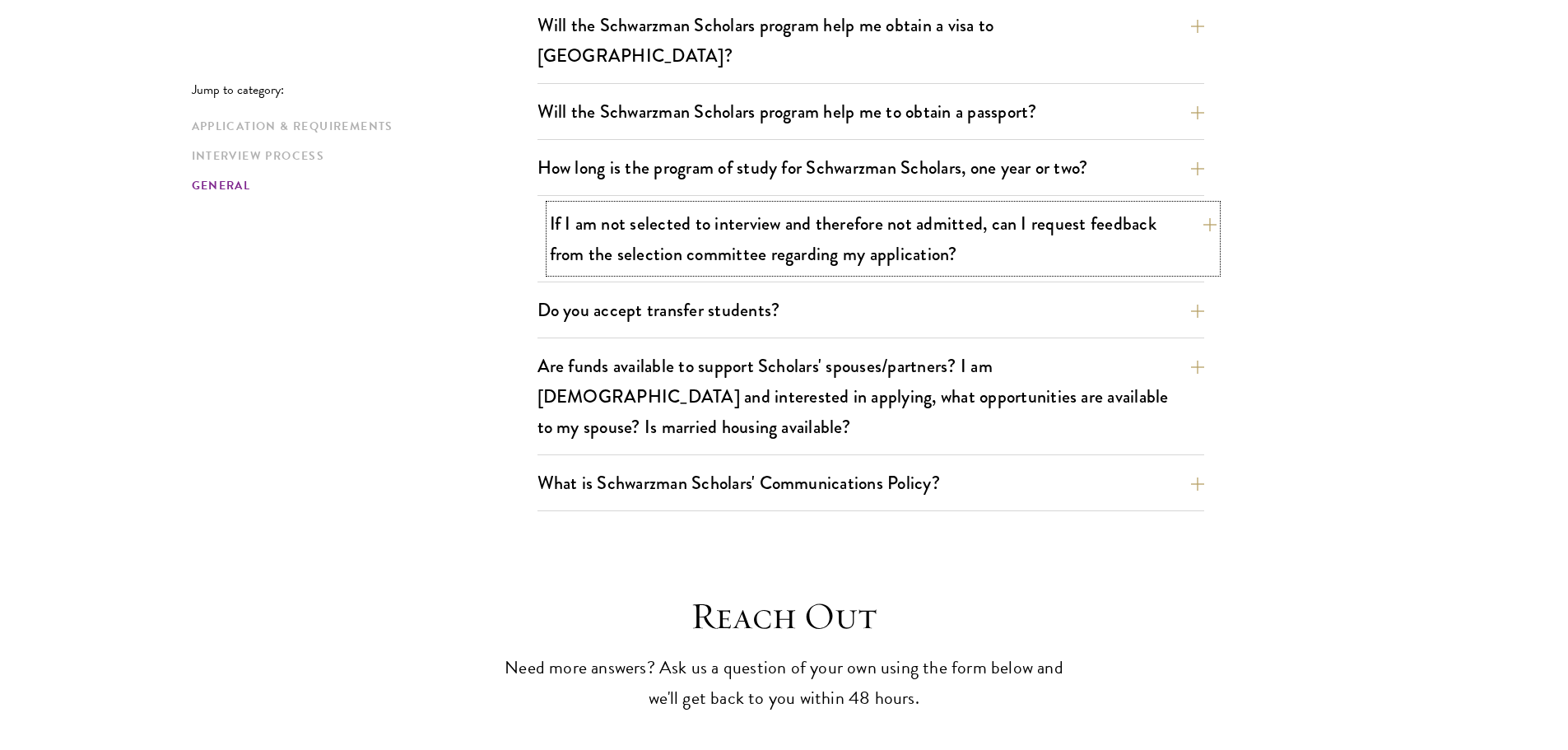
scroll to position [2635, 0]
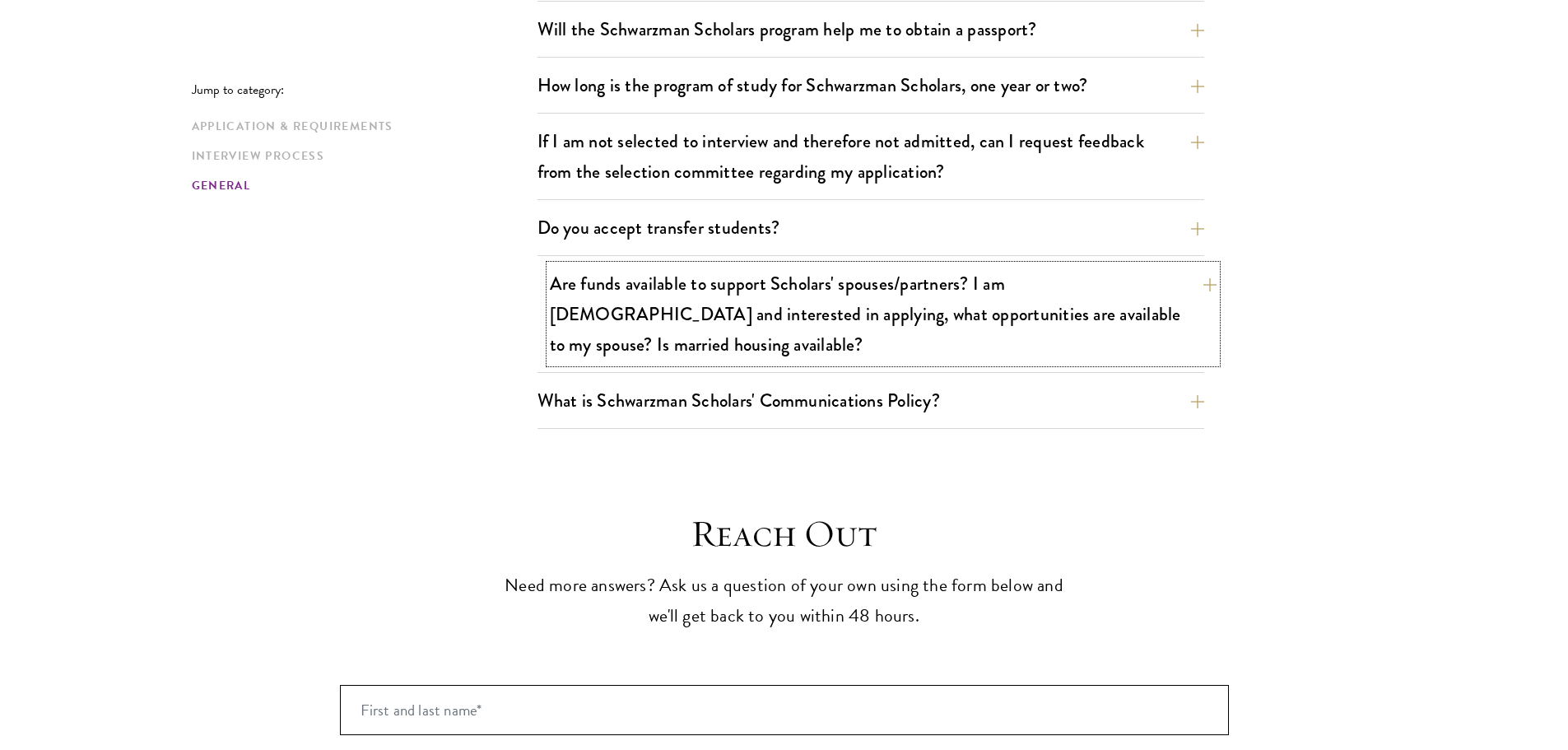
click at [717, 275] on button "Are funds available to support Scholars' spouses/partners? I am married and int…" at bounding box center [884, 314] width 667 height 98
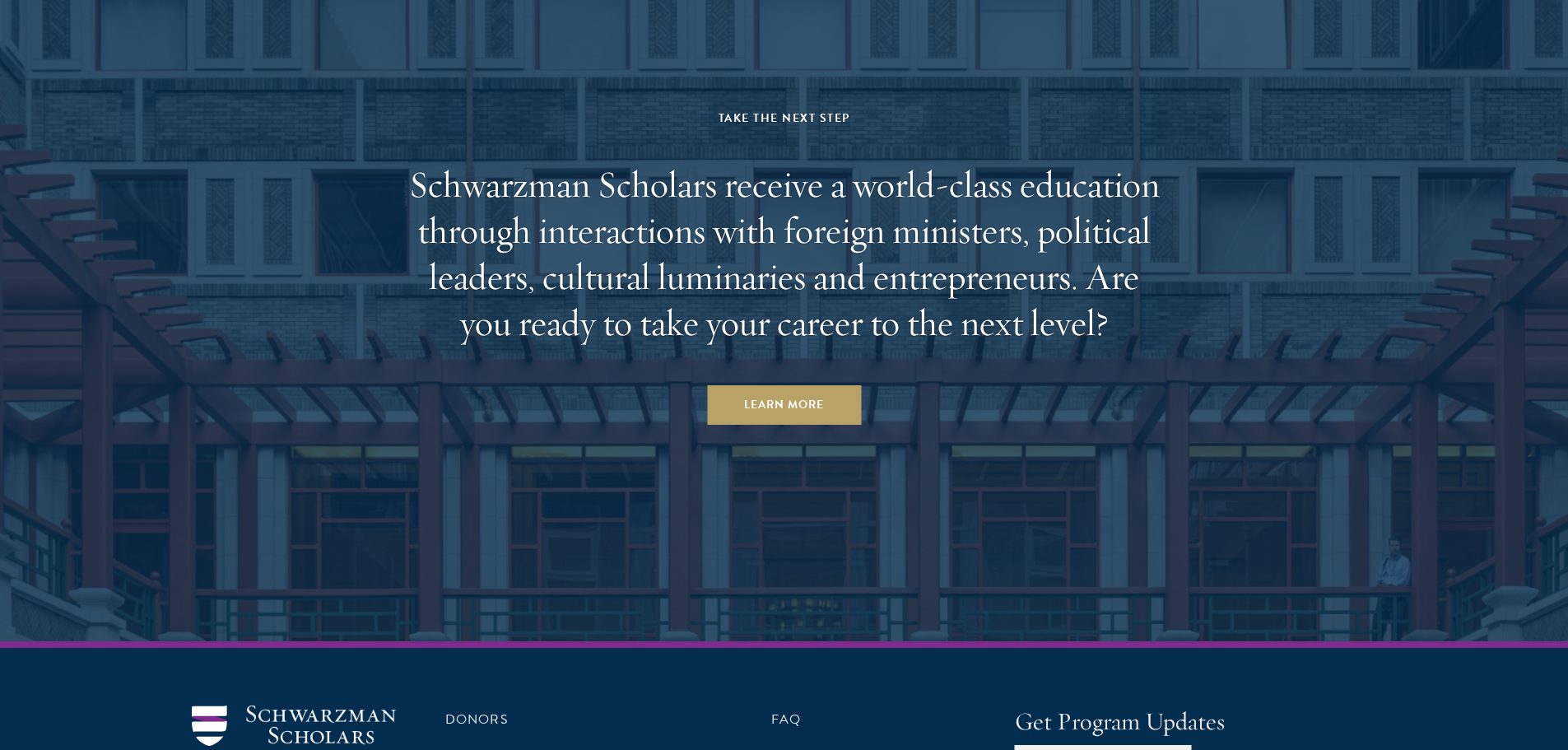
scroll to position [4738, 0]
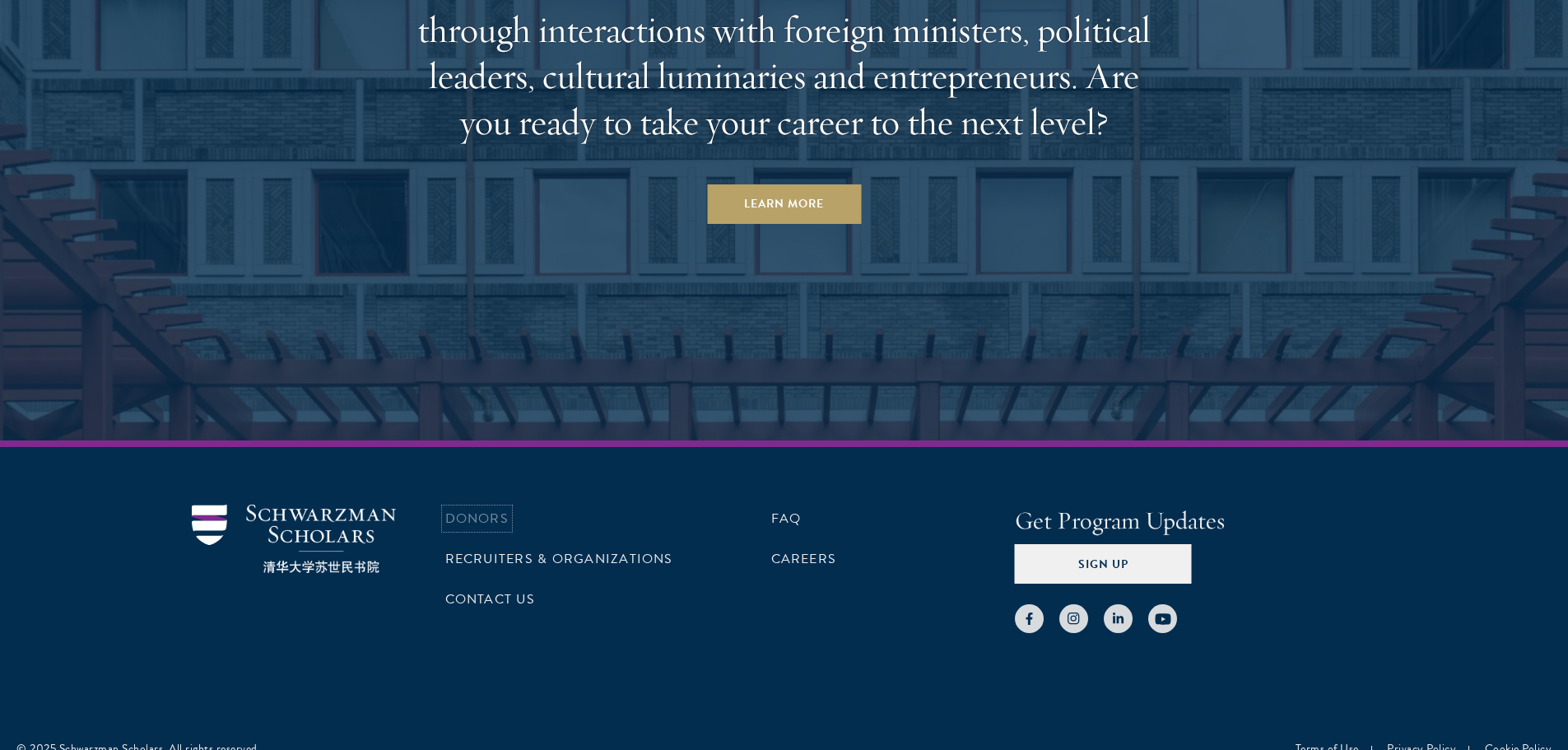
click at [476, 509] on link "Donors" at bounding box center [476, 518] width 64 height 19
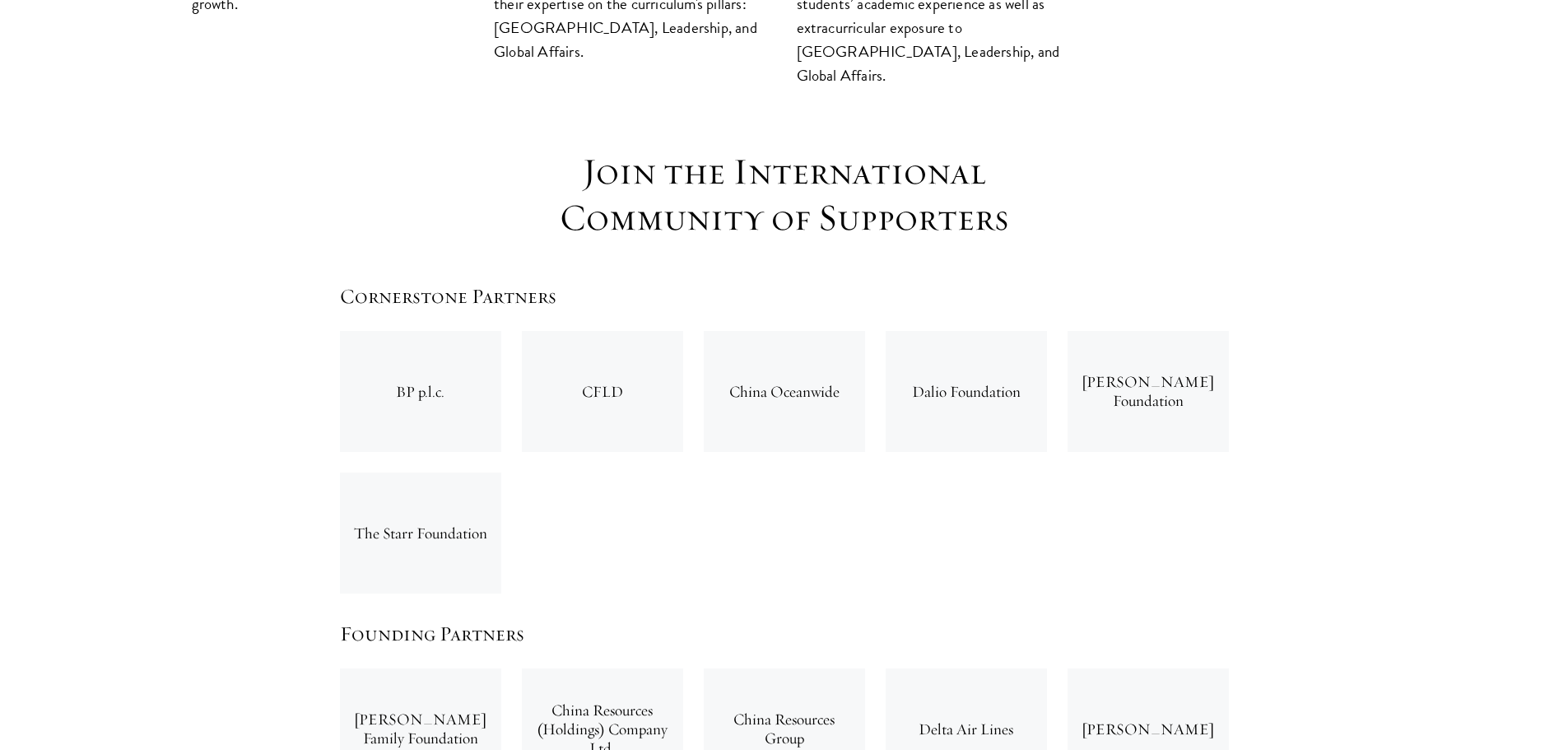
scroll to position [2470, 0]
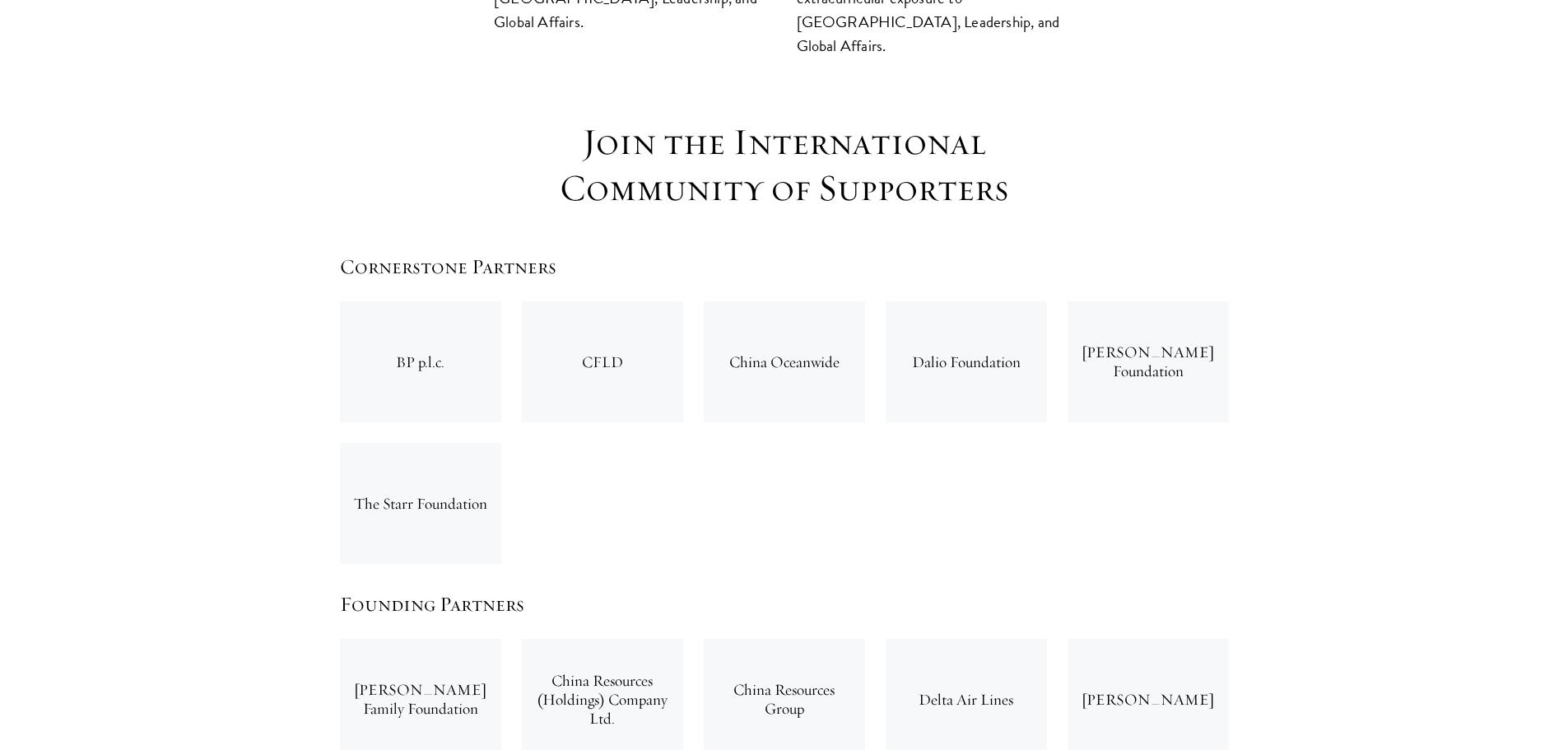
click at [423, 301] on div "BP p.l.c." at bounding box center [420, 361] width 162 height 121
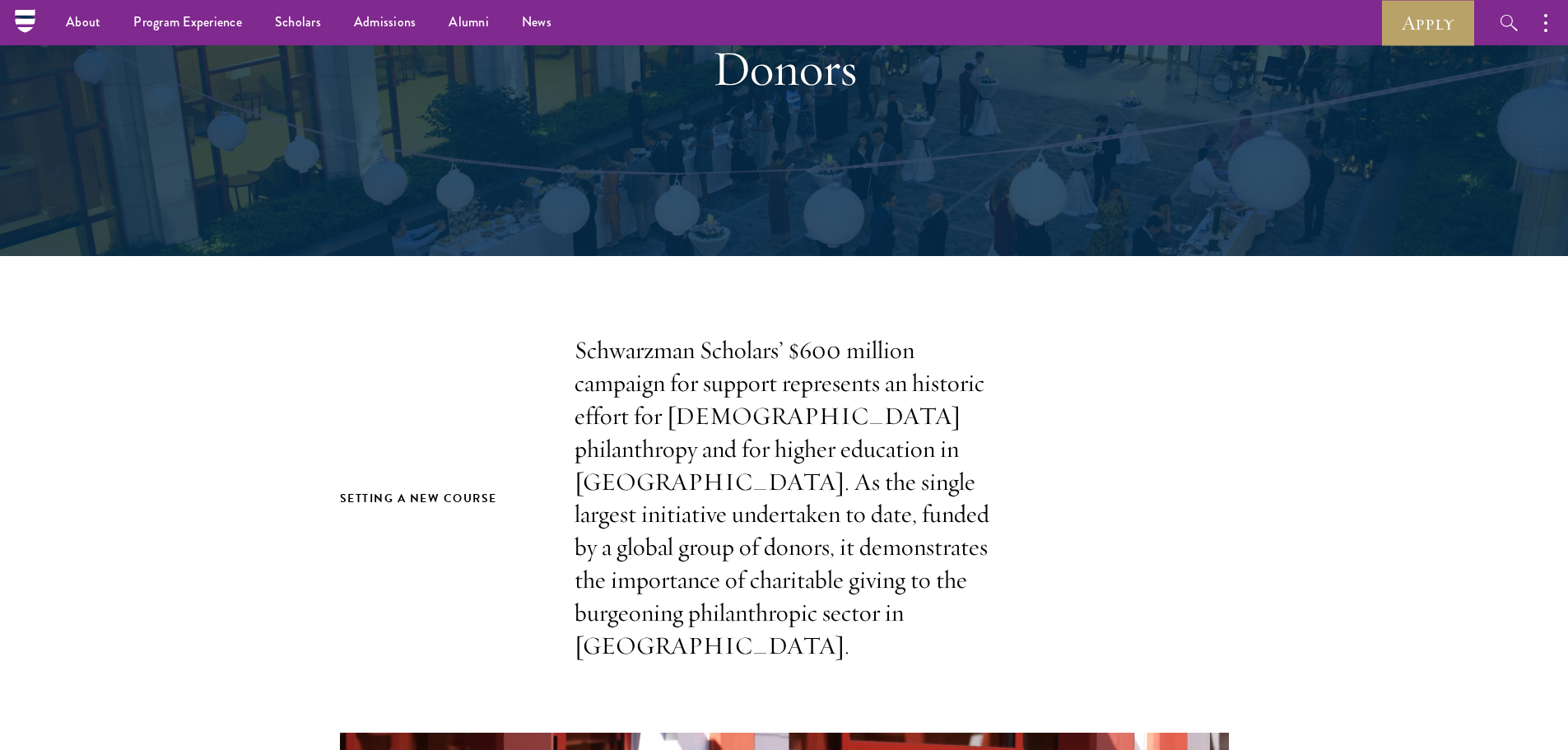
scroll to position [0, 0]
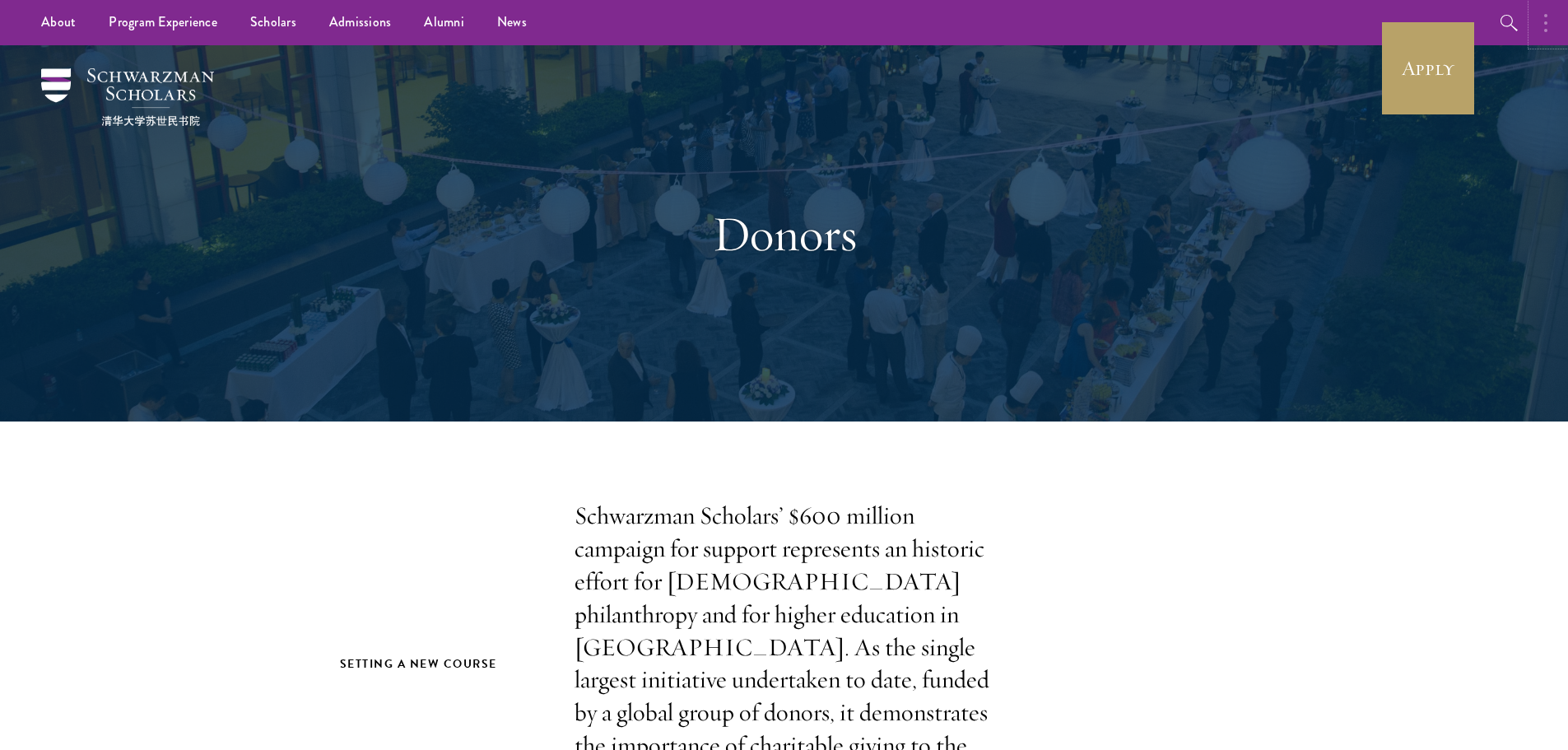
click at [1552, 28] on button "button" at bounding box center [1550, 22] width 36 height 45
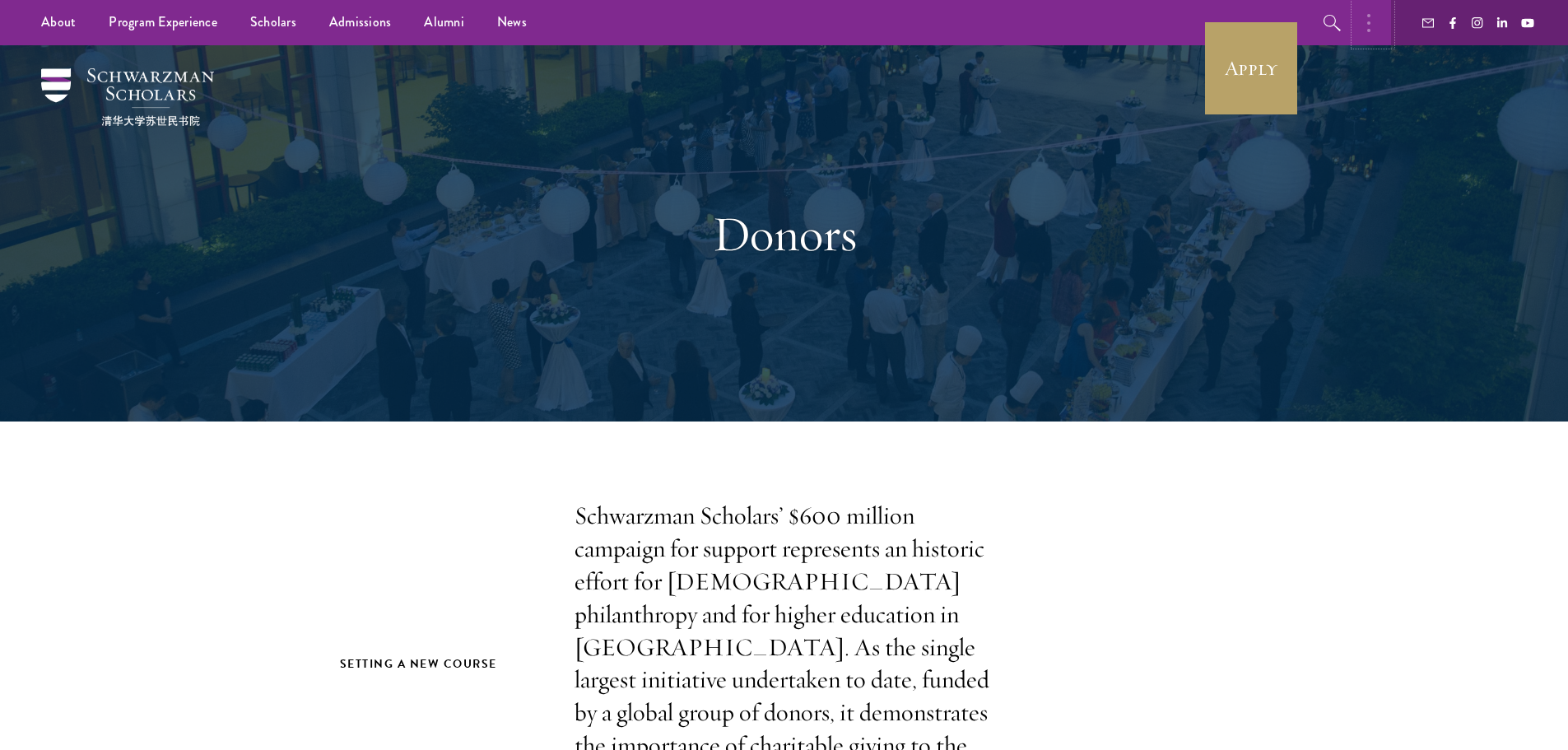
click at [1361, 19] on button "button" at bounding box center [1372, 22] width 36 height 45
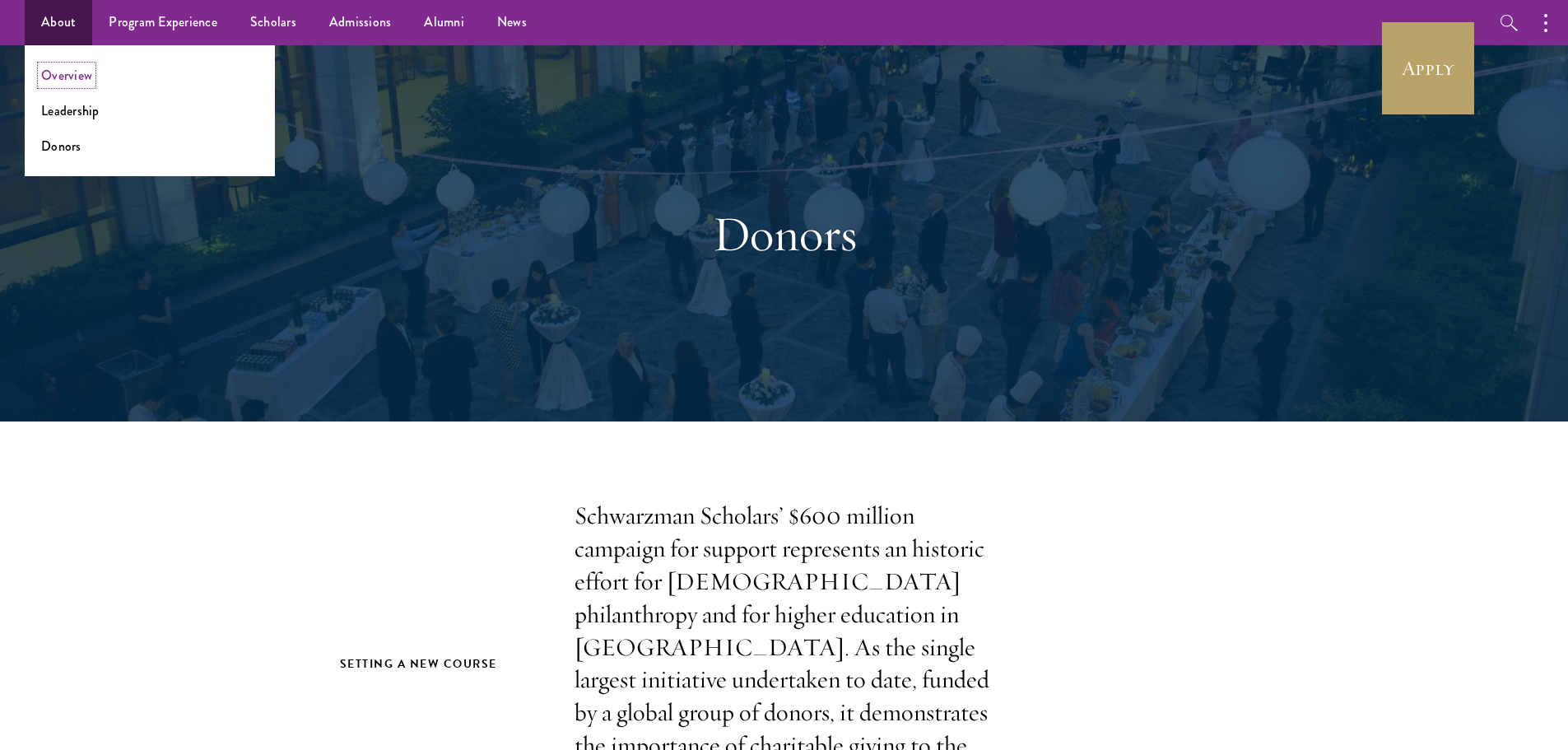
click at [56, 79] on link "Overview" at bounding box center [66, 75] width 51 height 19
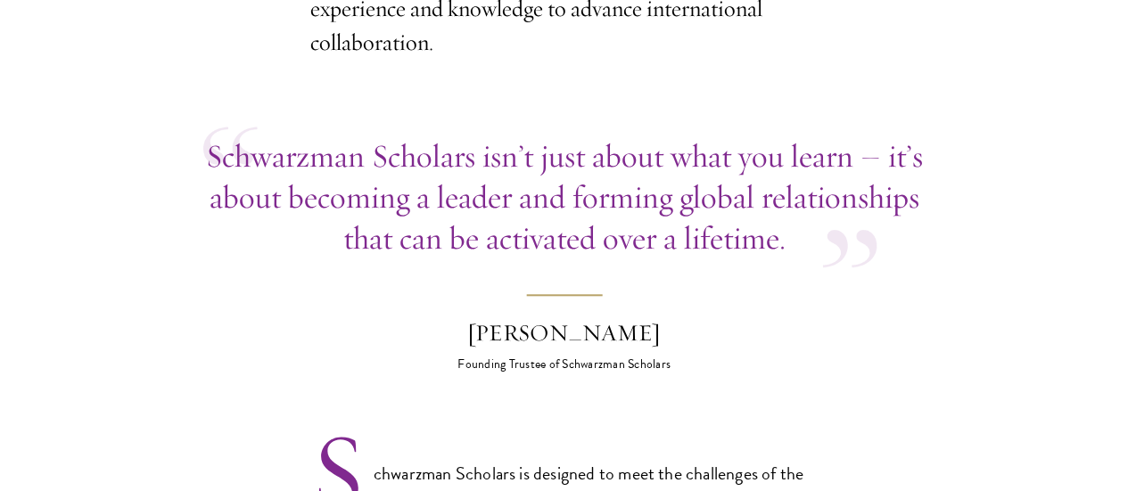
scroll to position [981, 0]
